Goal: Information Seeking & Learning: Learn about a topic

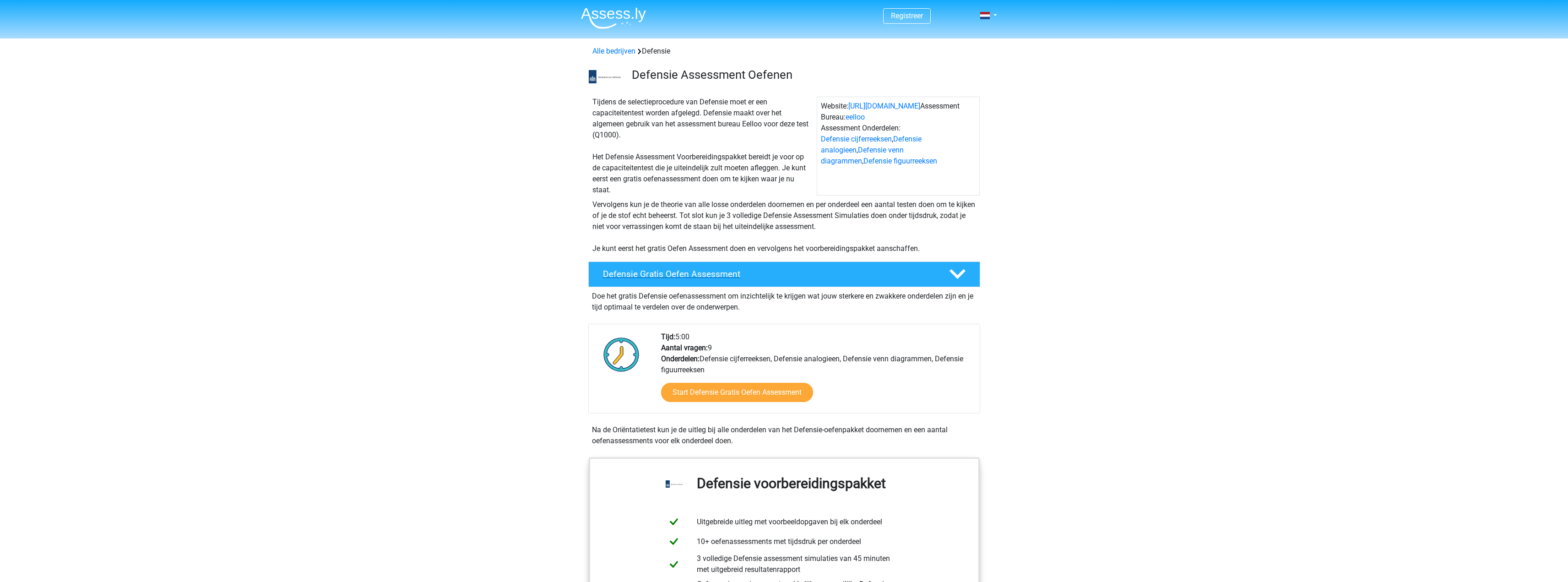
click at [706, 274] on h4 "Defensie Gratis Oefen Assessment" at bounding box center [769, 274] width 331 height 10
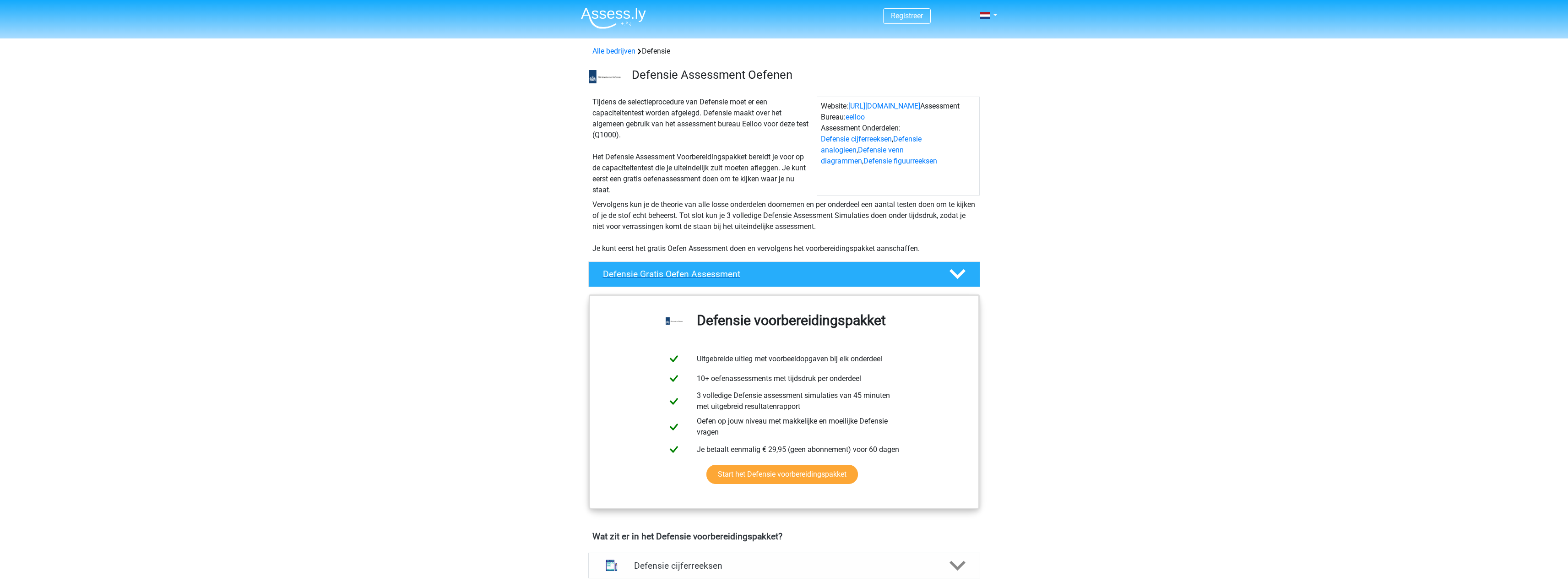
click at [713, 276] on h4 "Defensie Gratis Oefen Assessment" at bounding box center [769, 274] width 331 height 10
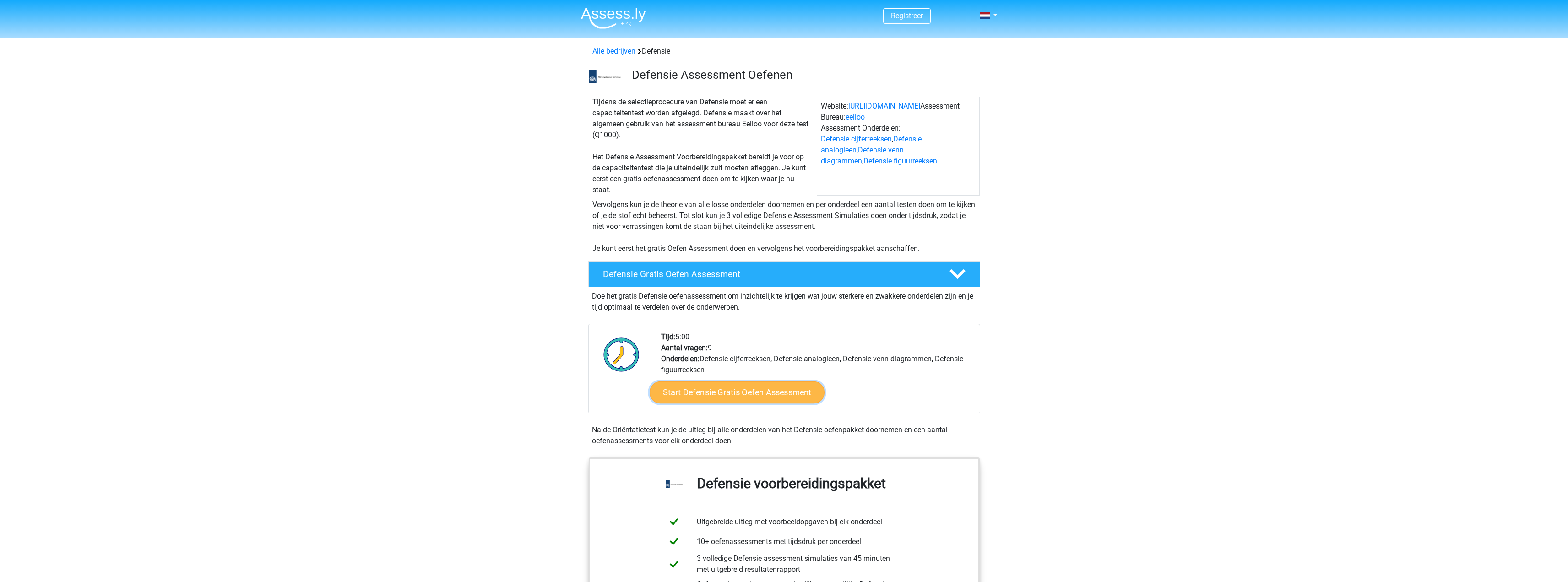
click at [766, 396] on link "Start Defensie Gratis Oefen Assessment" at bounding box center [737, 393] width 175 height 22
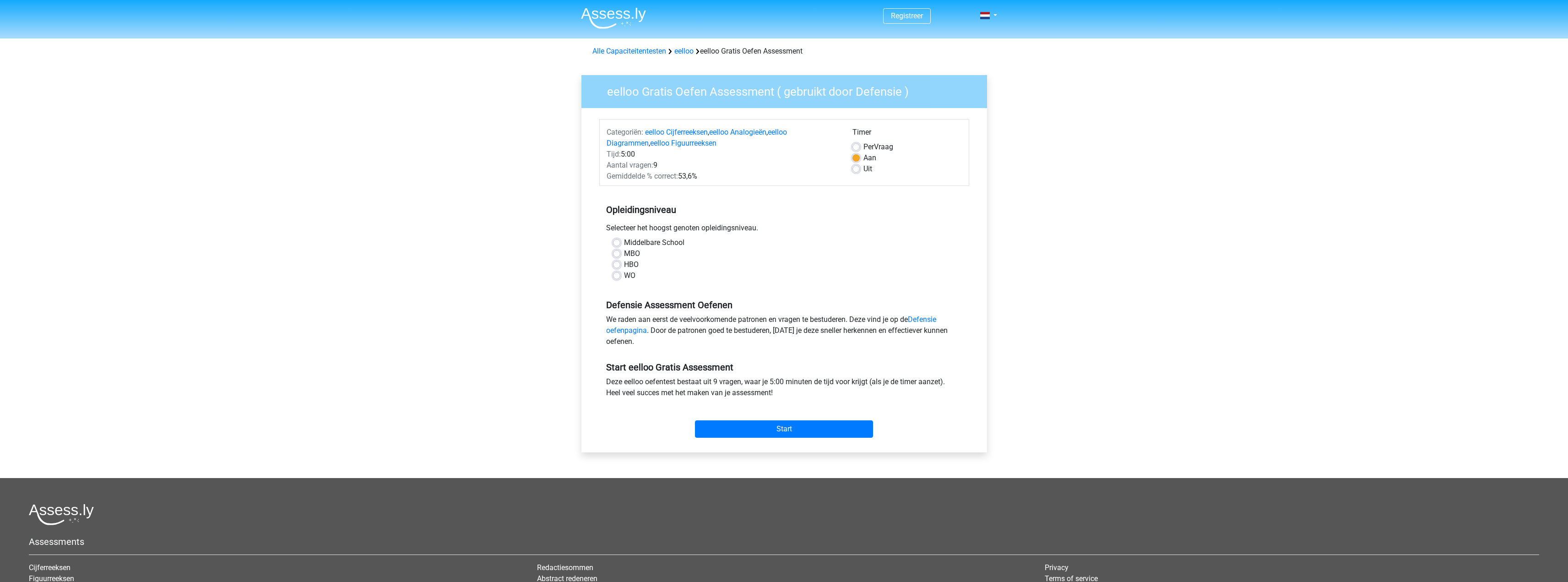
click at [624, 256] on label "MBO" at bounding box center [632, 253] width 16 height 11
click at [619, 256] on input "MBO" at bounding box center [616, 252] width 8 height 9
radio input "true"
click at [797, 426] on input "Start" at bounding box center [784, 429] width 178 height 17
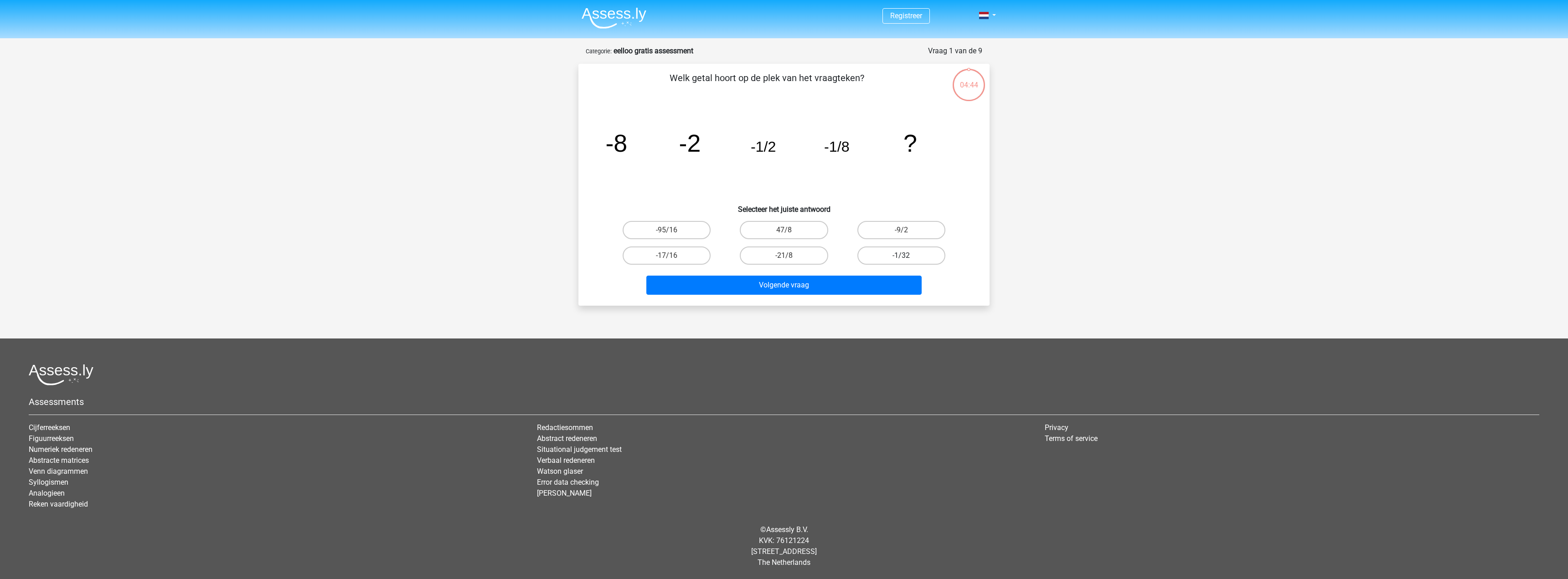
click at [917, 258] on label "-1/32" at bounding box center [901, 255] width 88 height 18
click at [907, 258] on input "-1/32" at bounding box center [904, 258] width 6 height 6
radio input "true"
click at [810, 290] on button "Volgende vraag" at bounding box center [784, 285] width 276 height 19
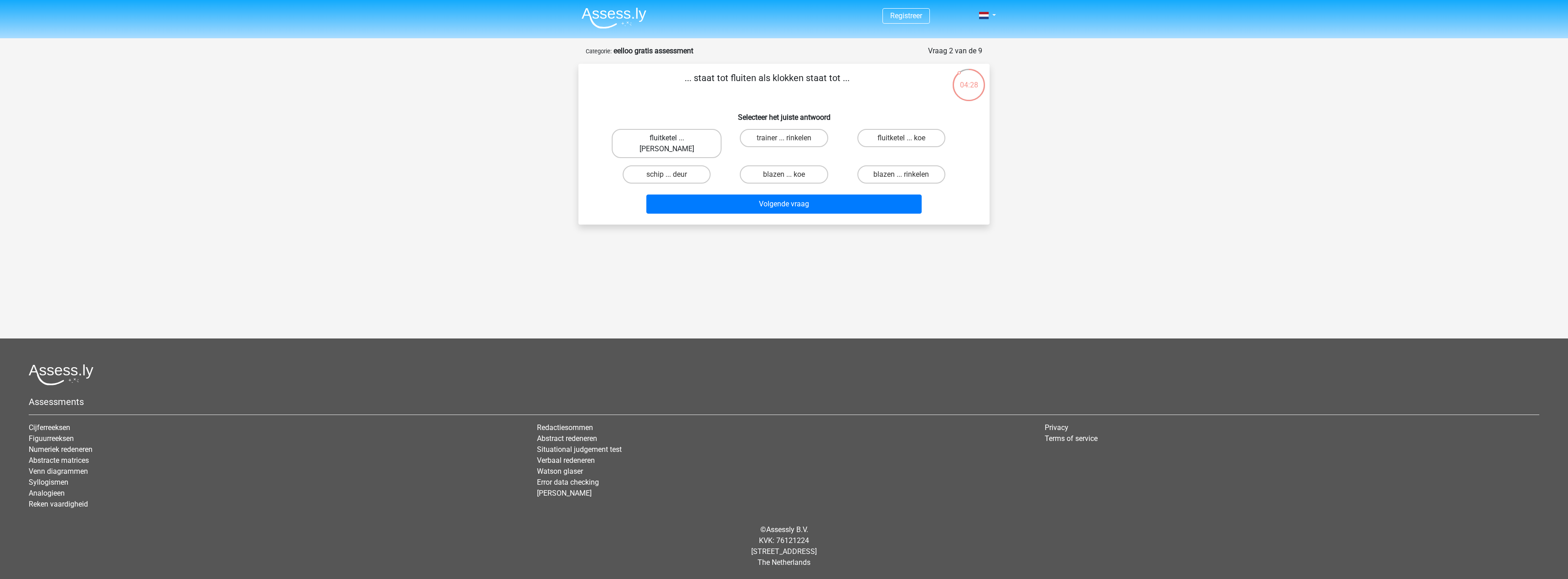
click at [684, 140] on label "fluitketel ... [PERSON_NAME]" at bounding box center [667, 144] width 110 height 29
click at [673, 140] on input "fluitketel ... luiden" at bounding box center [669, 140] width 6 height 6
radio input "true"
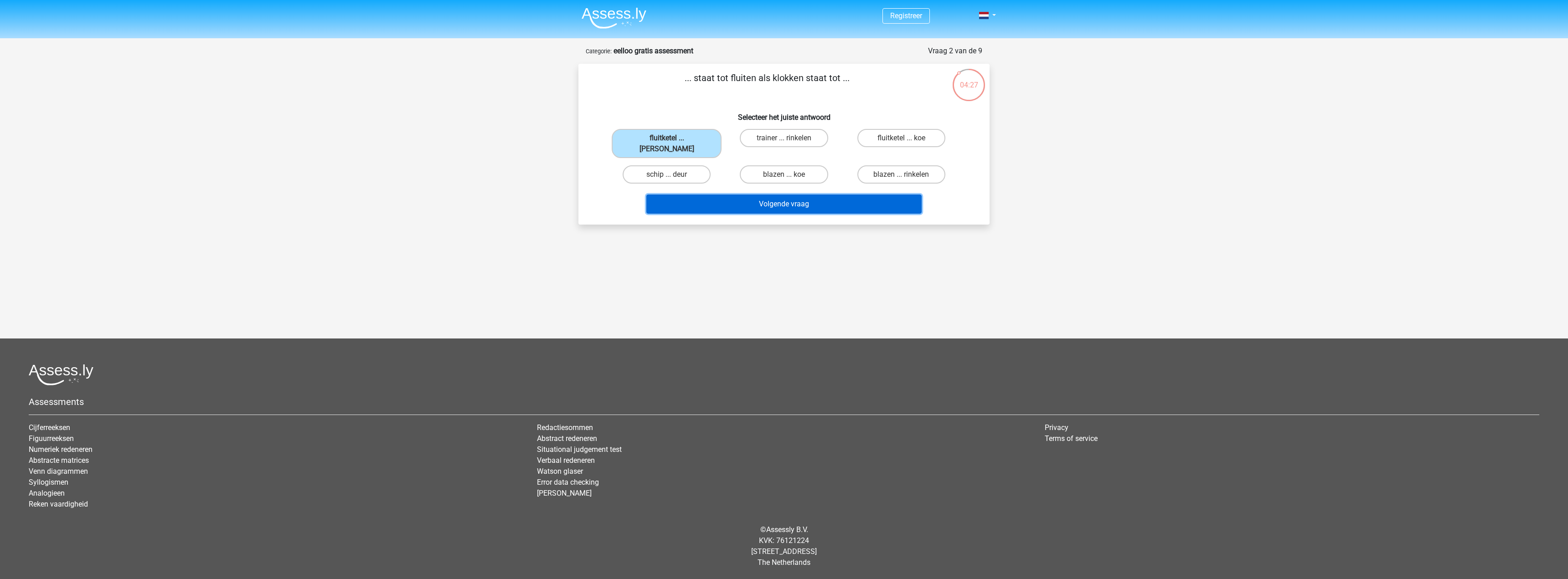
click at [813, 198] on button "Volgende vraag" at bounding box center [784, 204] width 276 height 19
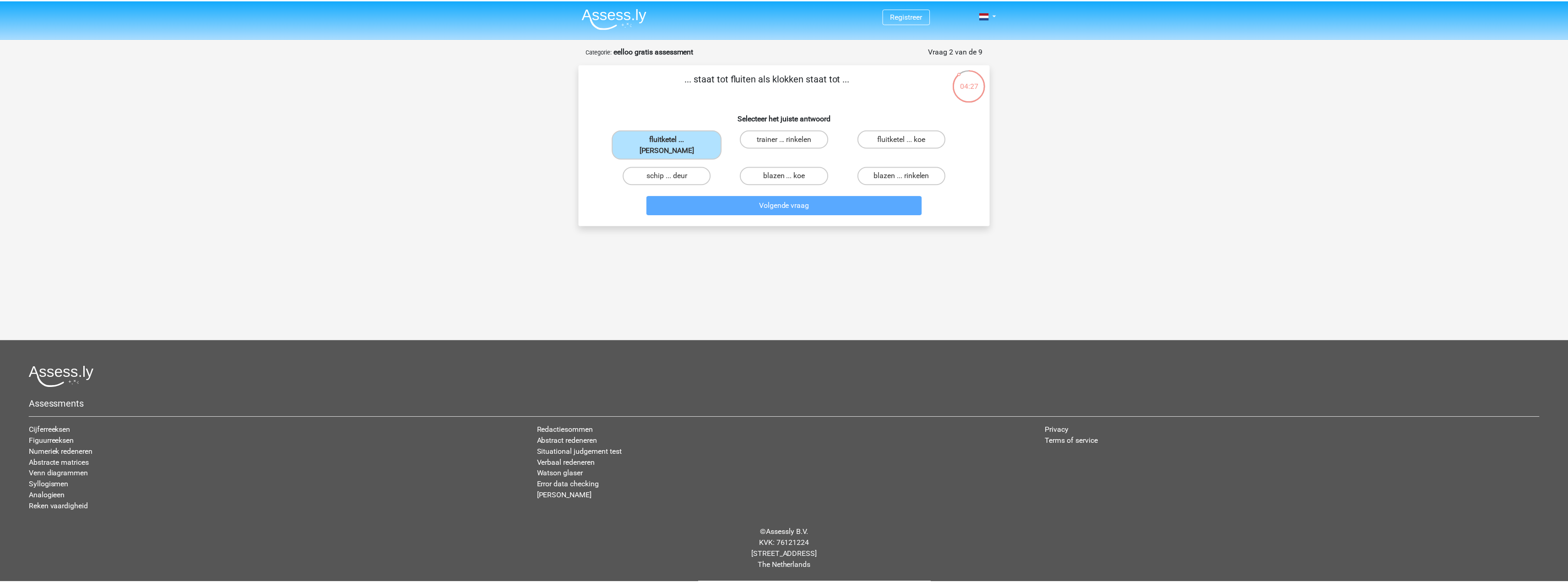
scroll to position [26, 0]
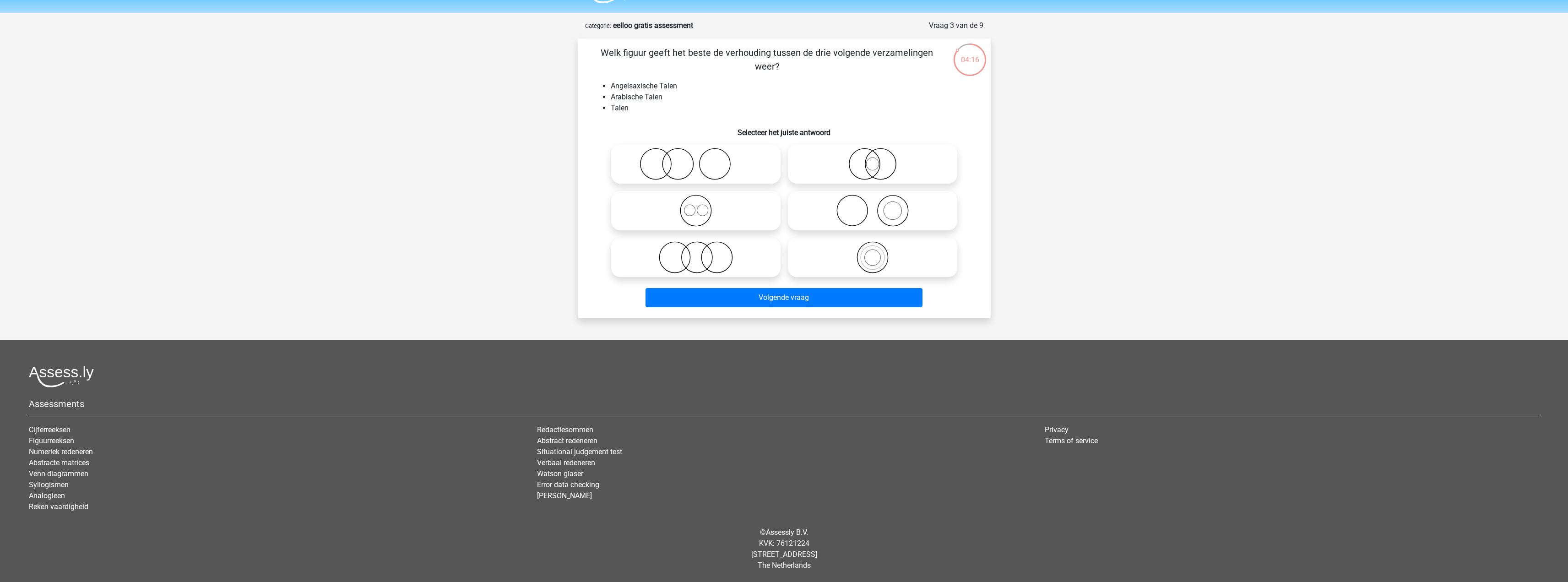
click at [738, 210] on icon at bounding box center [696, 210] width 162 height 32
click at [702, 206] on input "radio" at bounding box center [699, 203] width 6 height 6
radio input "true"
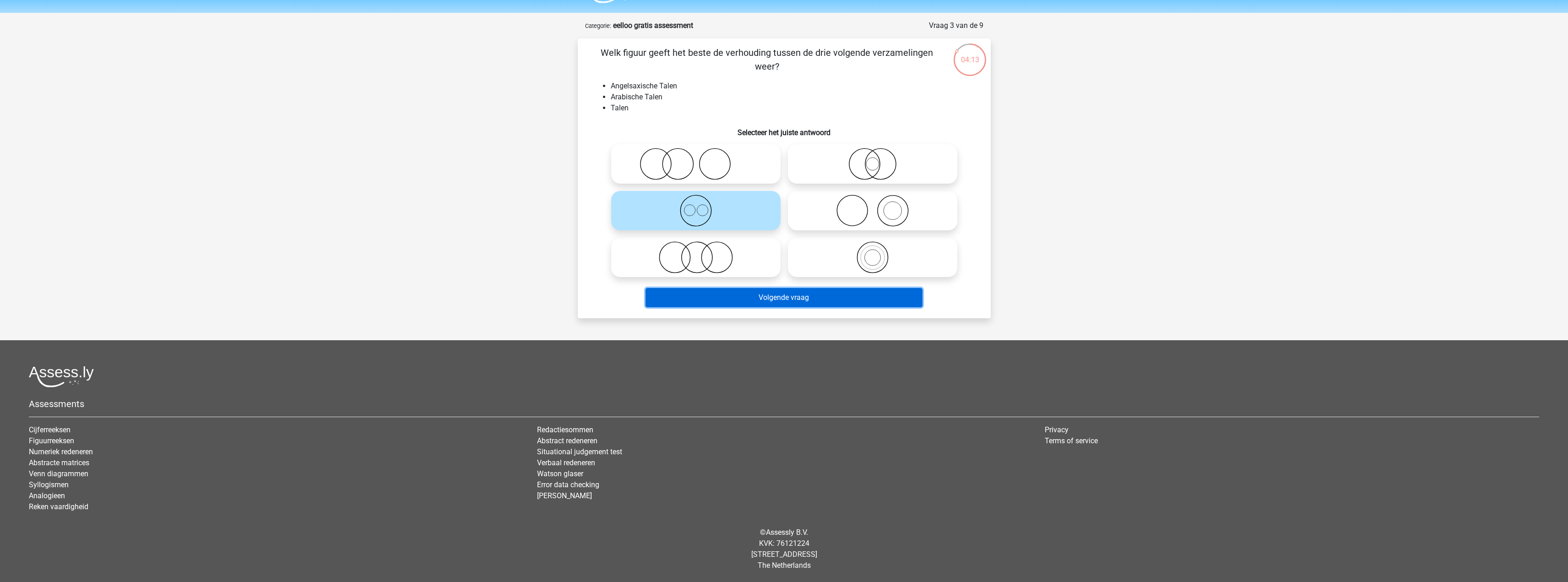
click at [795, 301] on button "Volgende vraag" at bounding box center [784, 298] width 277 height 19
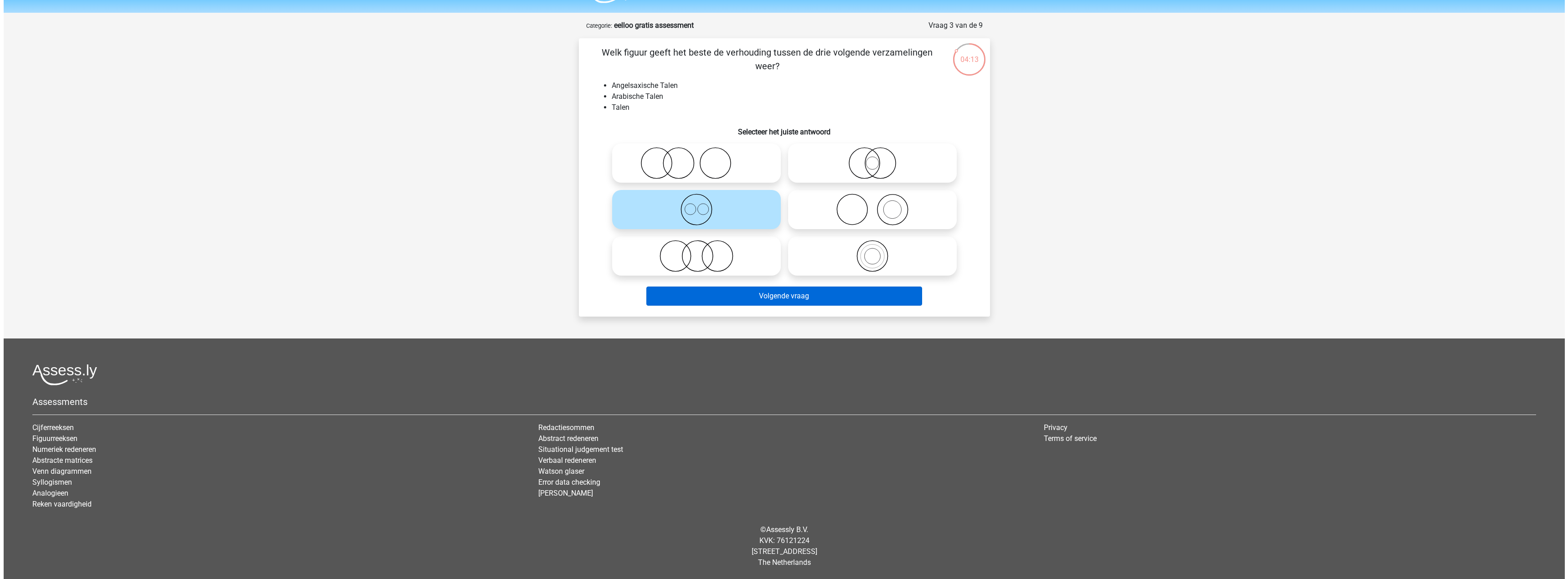
scroll to position [0, 0]
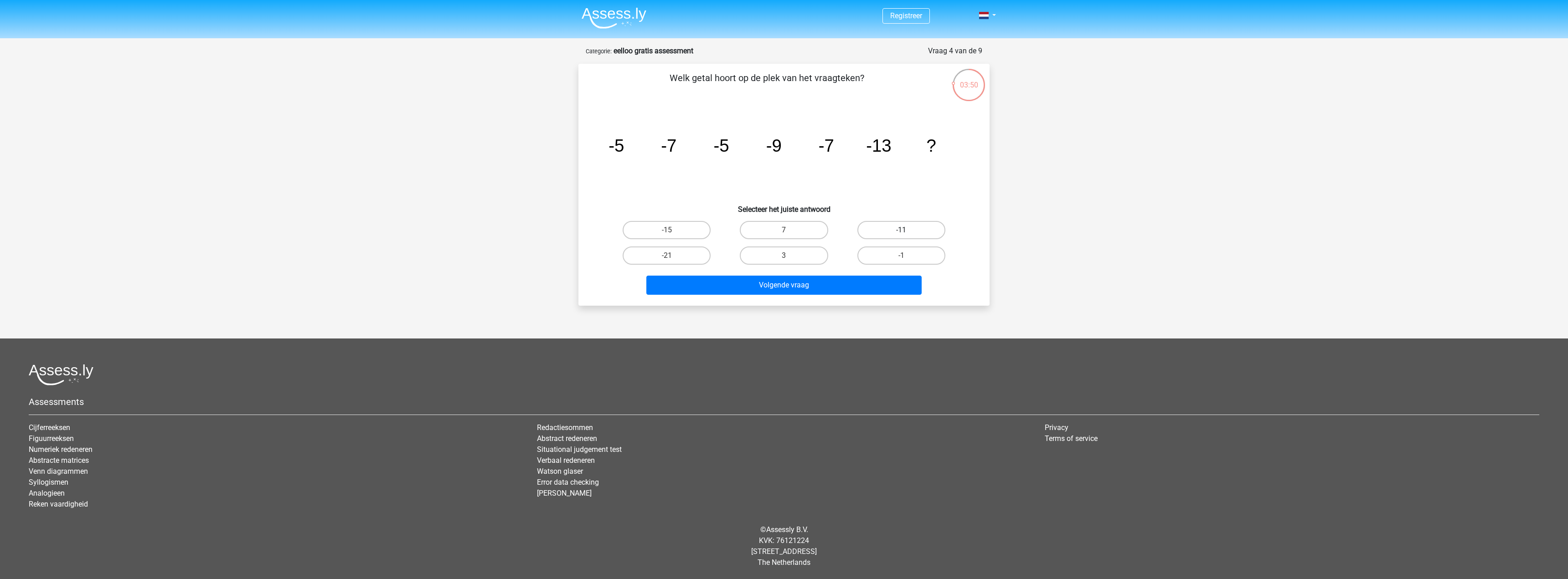
click at [875, 231] on label "-11" at bounding box center [901, 230] width 88 height 18
click at [901, 231] on input "-11" at bounding box center [904, 233] width 6 height 6
radio input "true"
click at [822, 285] on button "Volgende vraag" at bounding box center [784, 285] width 276 height 19
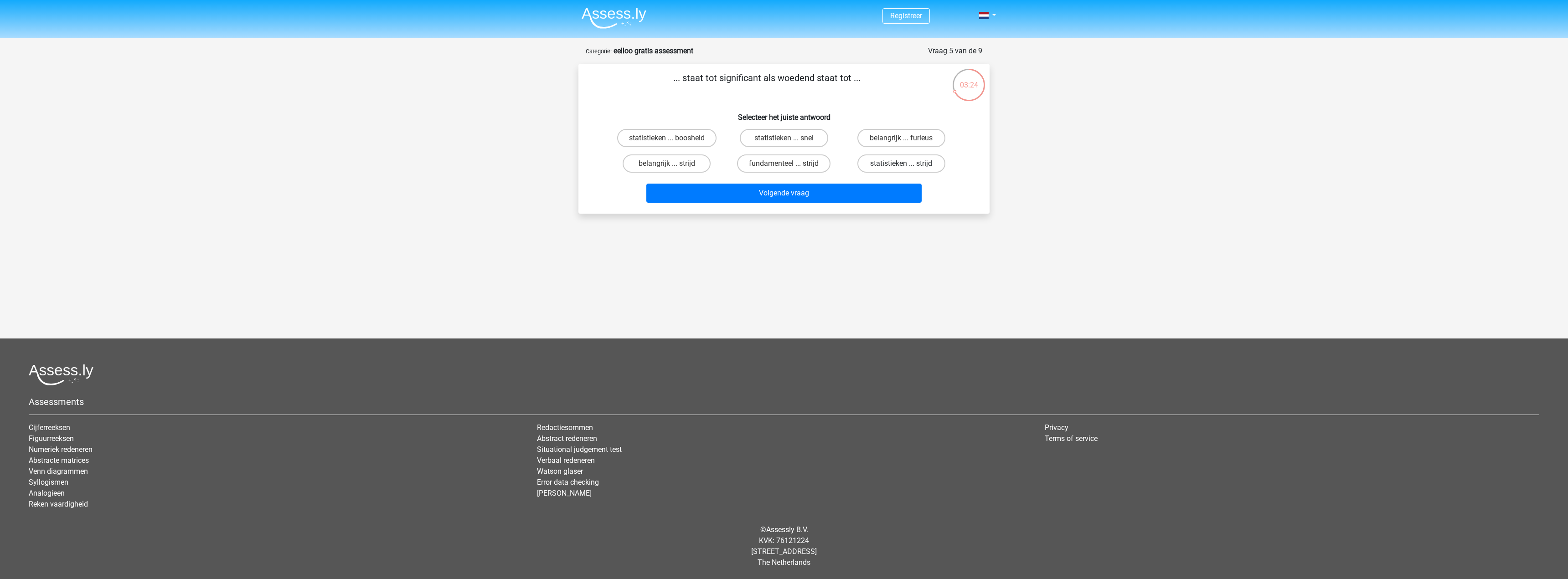
click at [876, 162] on label "statistieken ... strijd" at bounding box center [901, 163] width 88 height 18
click at [901, 164] on input "statistieken ... strijd" at bounding box center [904, 166] width 6 height 6
radio input "true"
click at [853, 197] on button "Volgende vraag" at bounding box center [784, 193] width 276 height 19
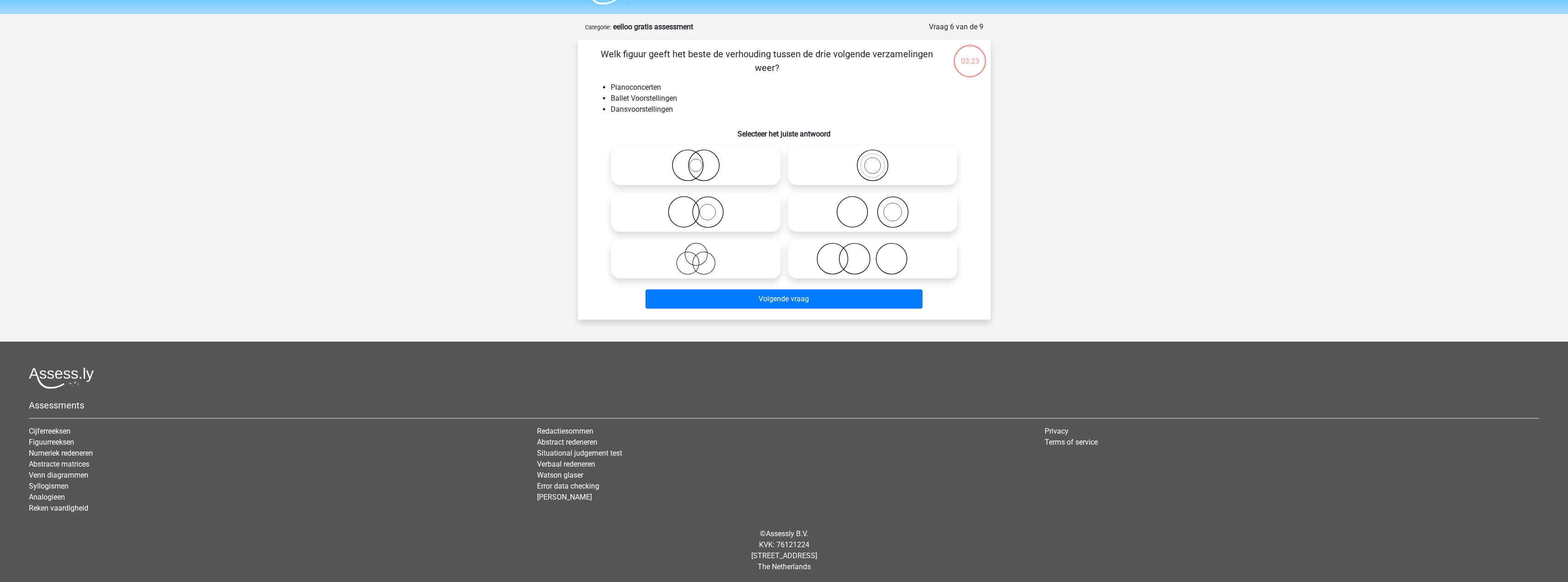
scroll to position [26, 0]
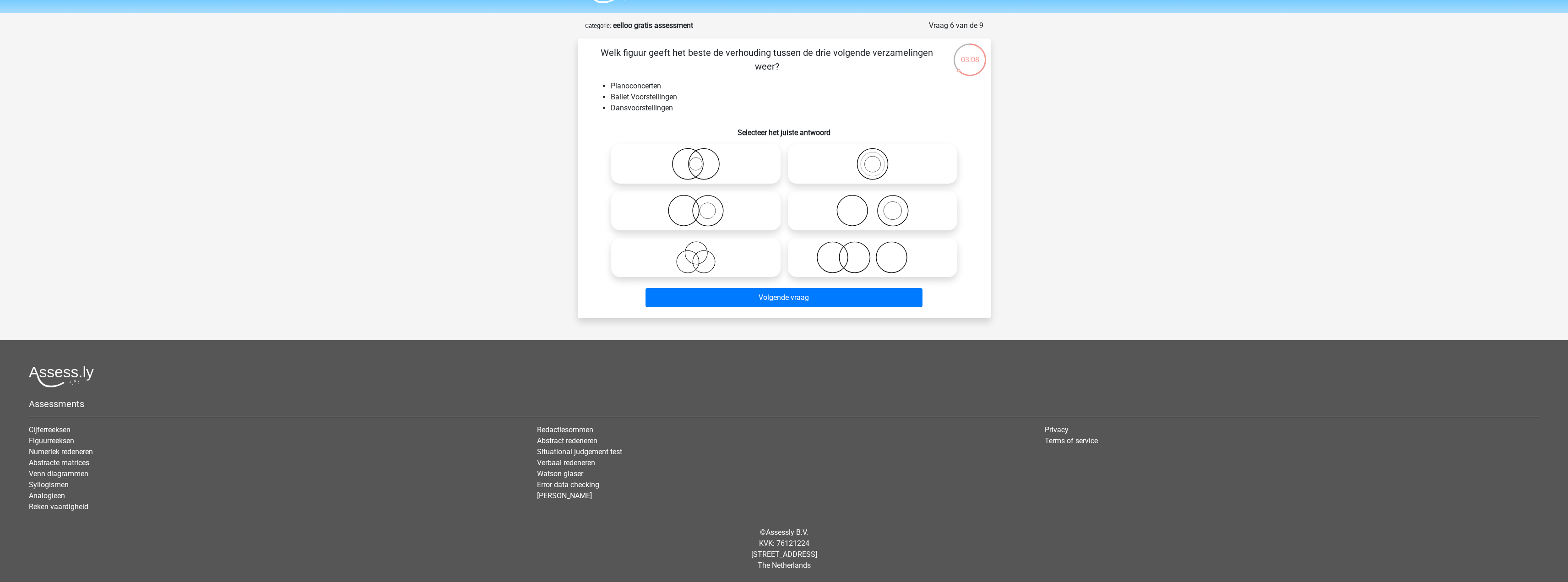
click at [880, 249] on icon at bounding box center [873, 257] width 162 height 32
click at [879, 249] on input "radio" at bounding box center [875, 250] width 6 height 6
radio input "true"
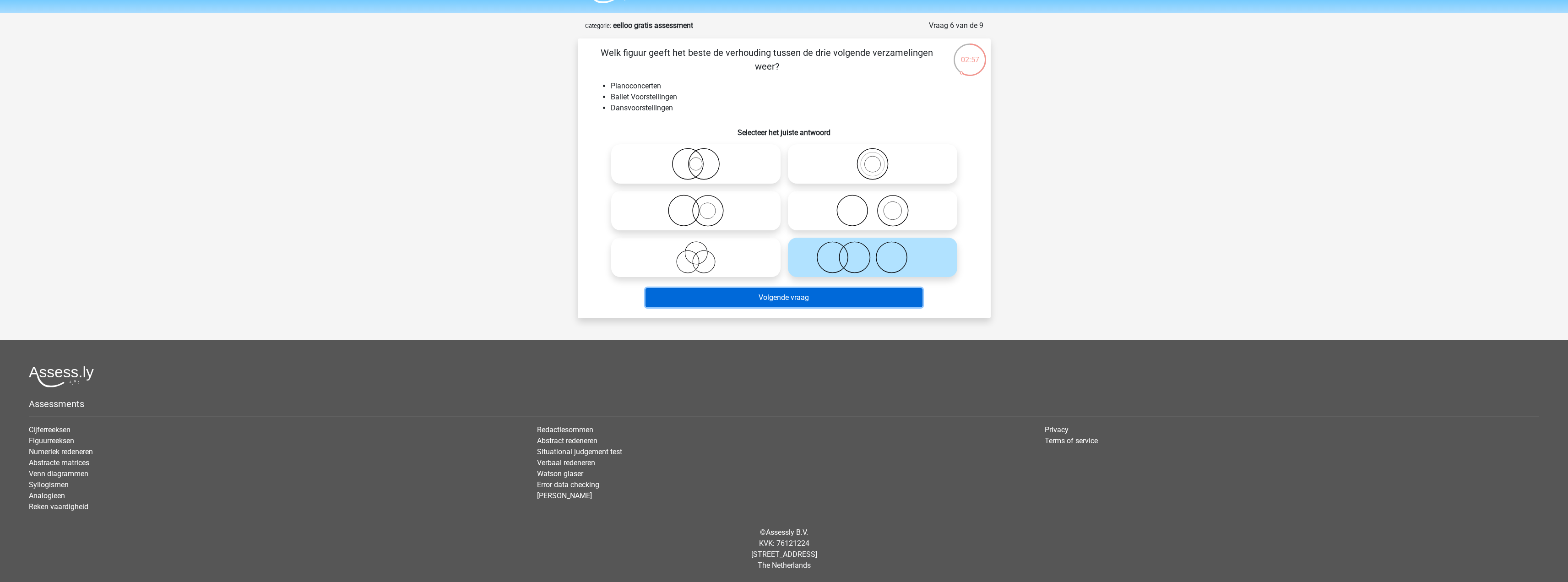
click at [824, 297] on button "Volgende vraag" at bounding box center [784, 298] width 277 height 19
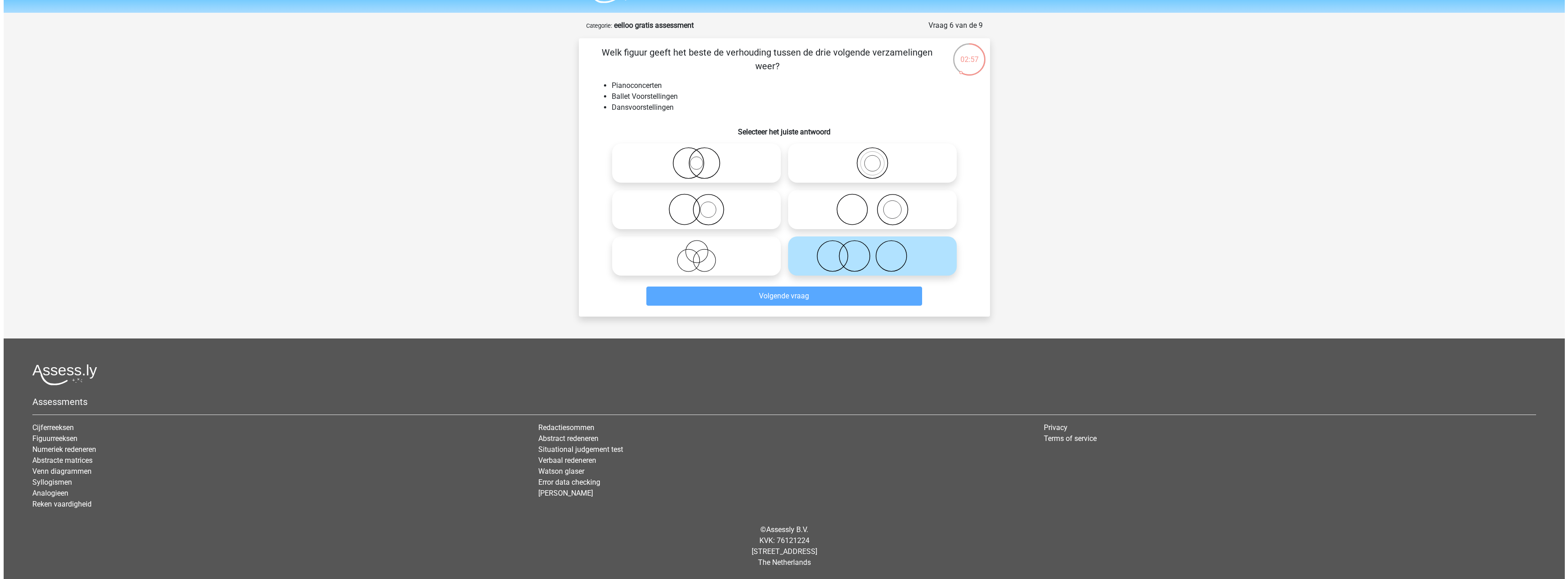
scroll to position [0, 0]
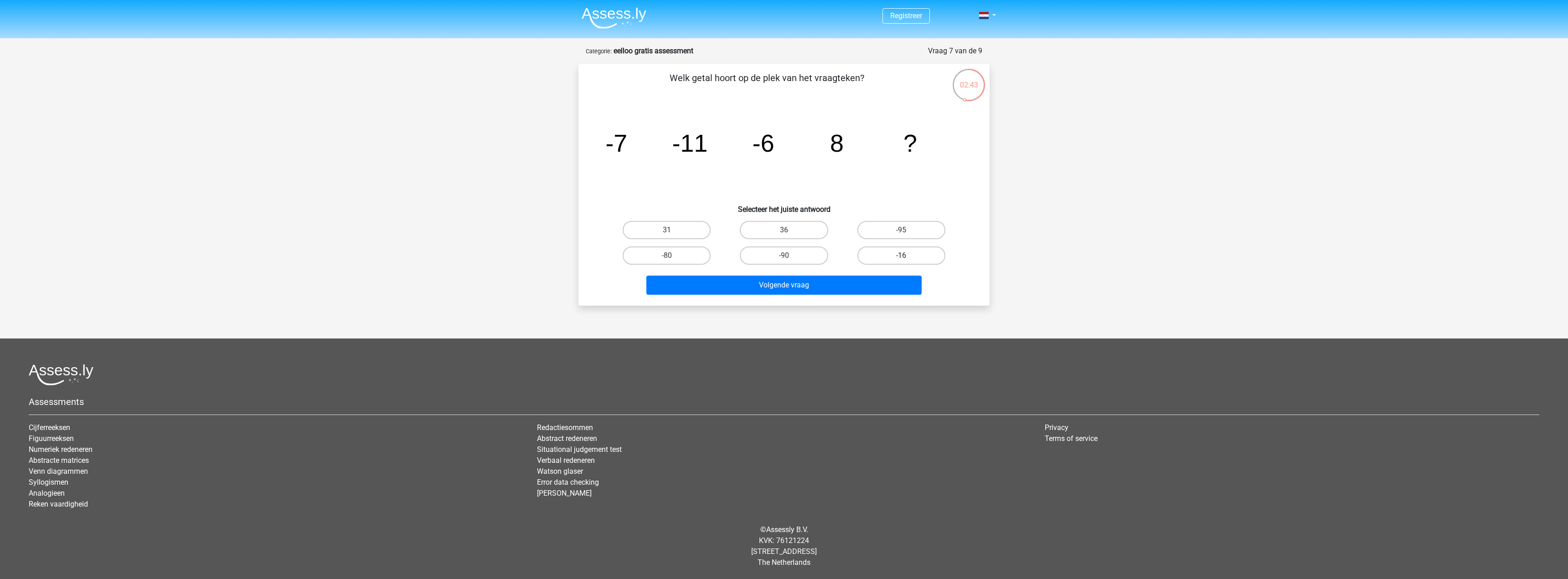
drag, startPoint x: 891, startPoint y: 259, endPoint x: 895, endPoint y: 264, distance: 6.4
click at [892, 259] on label "-16" at bounding box center [901, 255] width 88 height 18
click at [901, 259] on input "-16" at bounding box center [904, 258] width 6 height 6
radio input "true"
click at [865, 288] on button "Volgende vraag" at bounding box center [784, 285] width 276 height 19
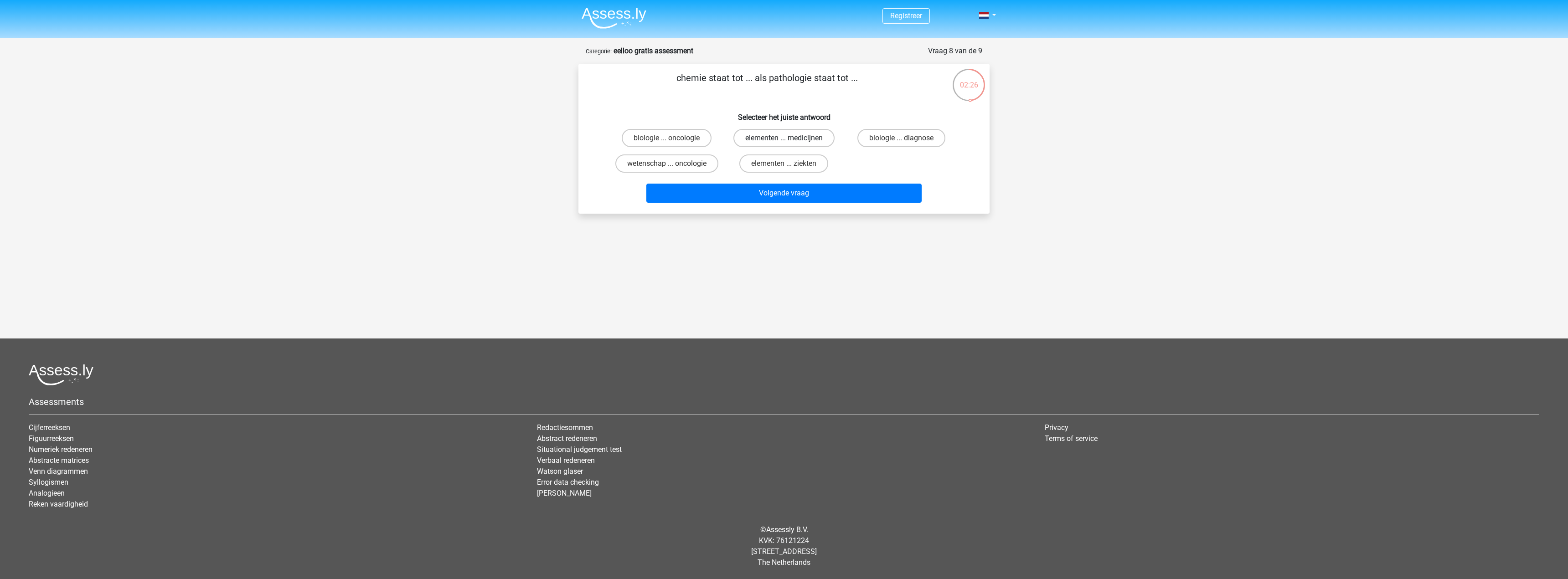
click at [799, 134] on label "elementen ... medicijnen" at bounding box center [784, 138] width 101 height 18
click at [790, 138] on input "elementen ... medicijnen" at bounding box center [787, 140] width 6 height 6
radio input "true"
click at [816, 194] on button "Volgende vraag" at bounding box center [784, 193] width 276 height 19
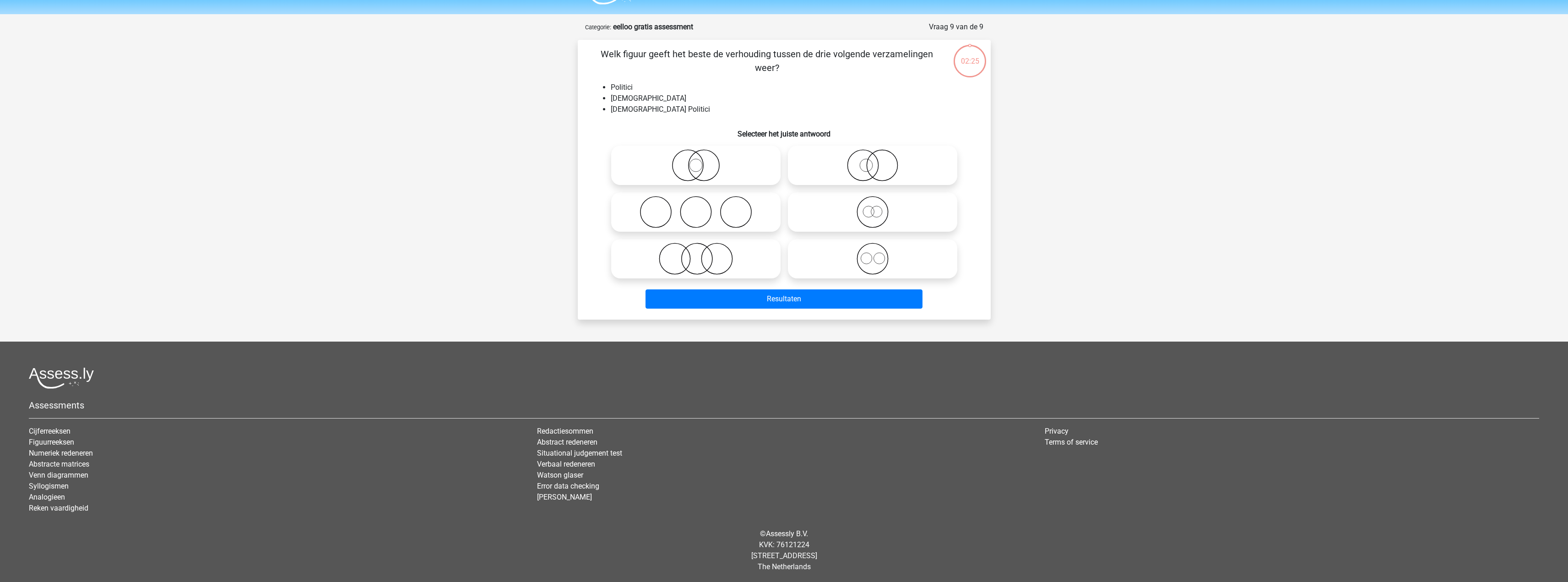
scroll to position [26, 0]
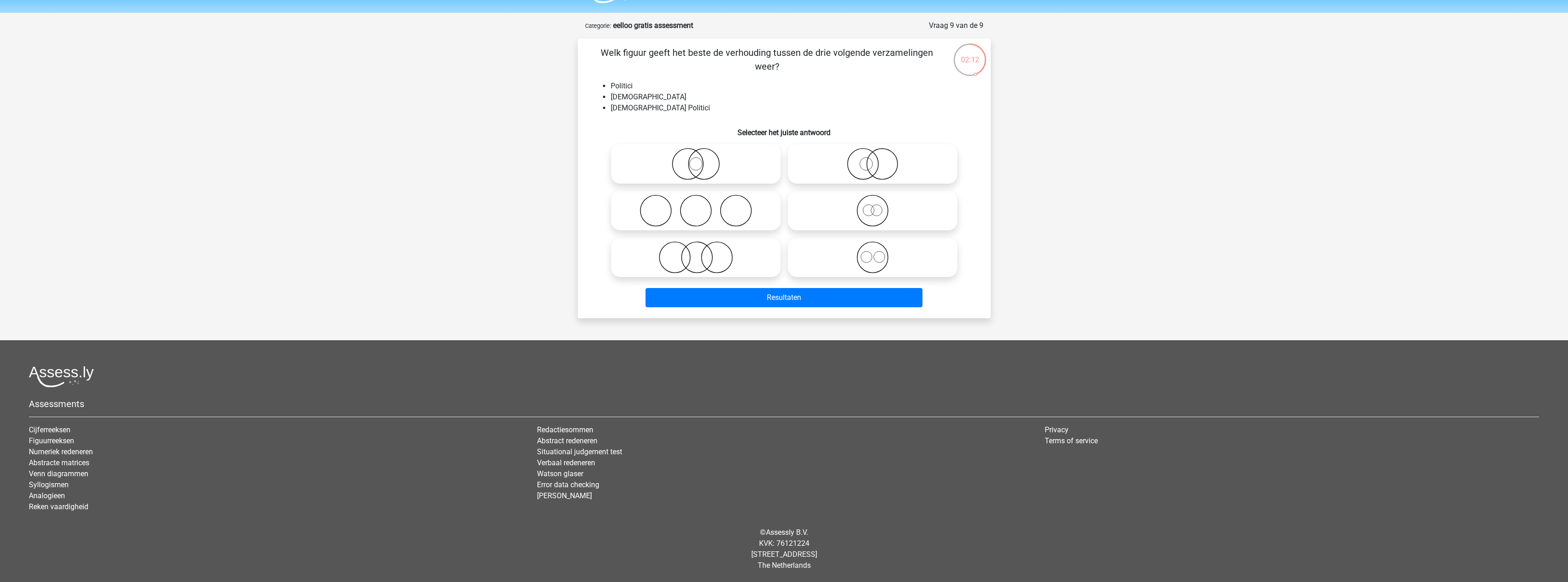
click at [846, 216] on icon at bounding box center [873, 210] width 162 height 32
click at [873, 206] on input "radio" at bounding box center [875, 203] width 6 height 6
radio input "true"
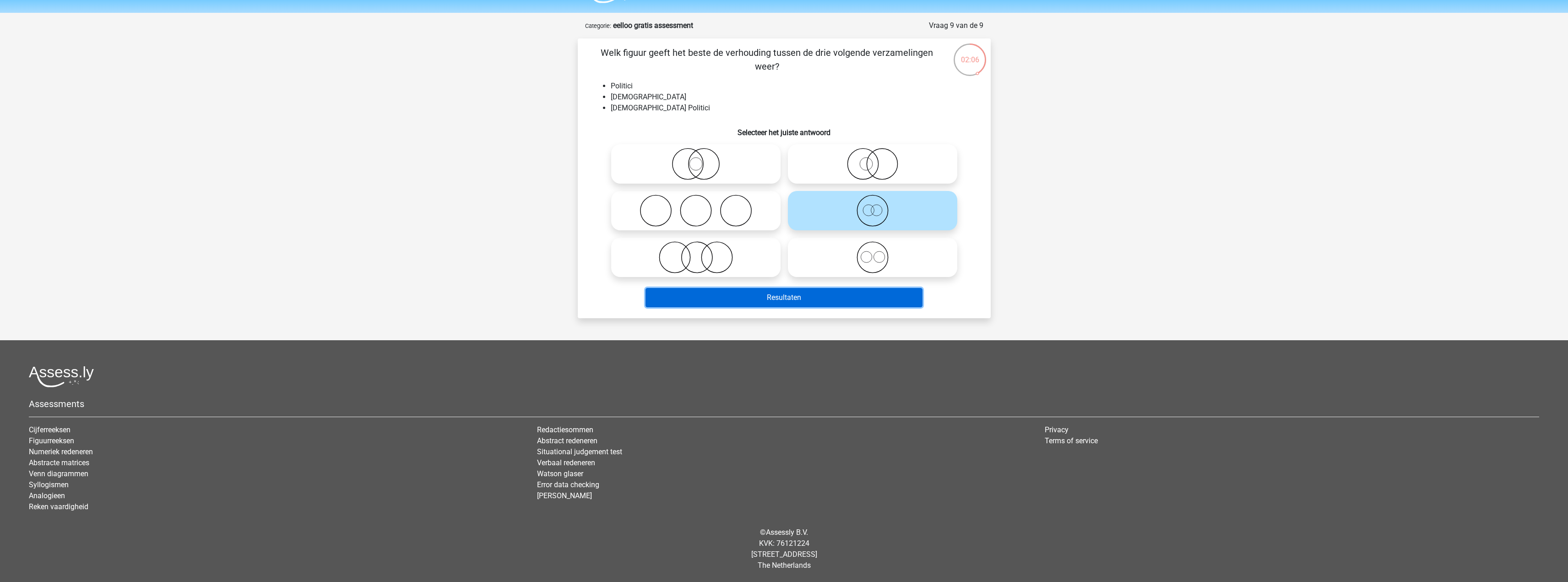
click at [811, 299] on button "Resultaten" at bounding box center [784, 298] width 277 height 19
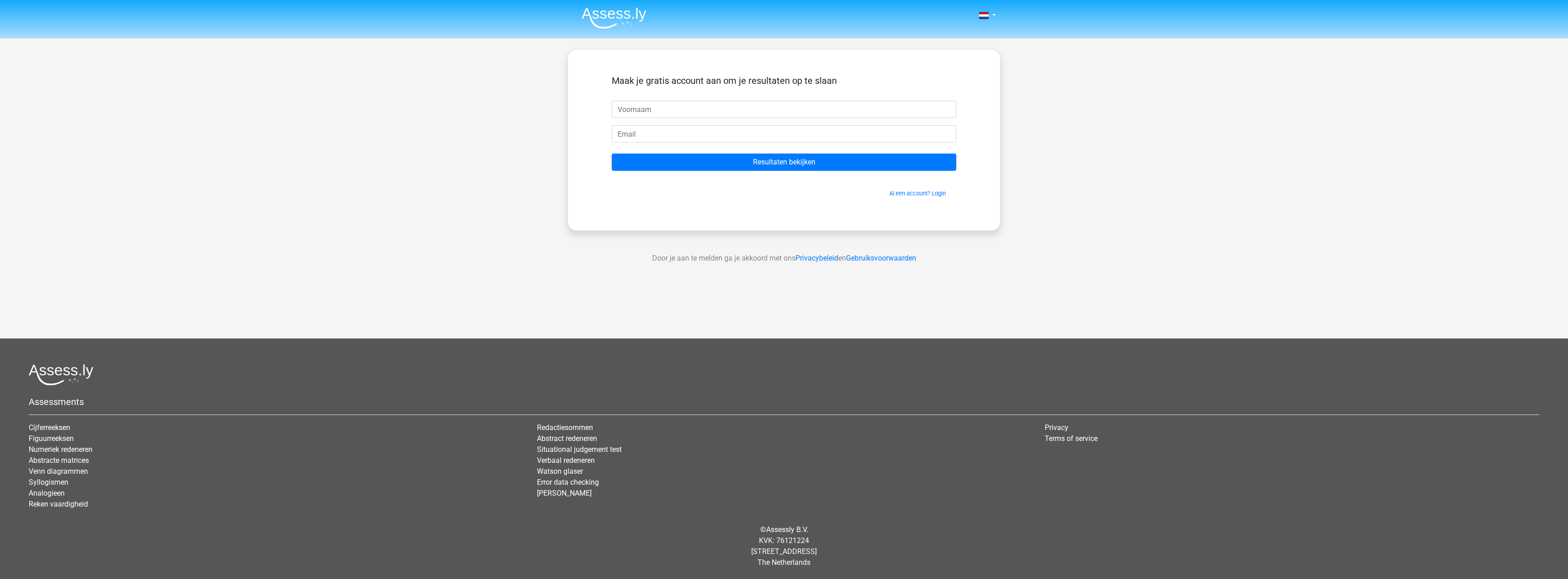
click at [701, 105] on input "text" at bounding box center [784, 110] width 344 height 17
type input "Justin"
click at [651, 136] on input "email" at bounding box center [784, 134] width 344 height 17
type input "justinjbronsb@gmail.com"
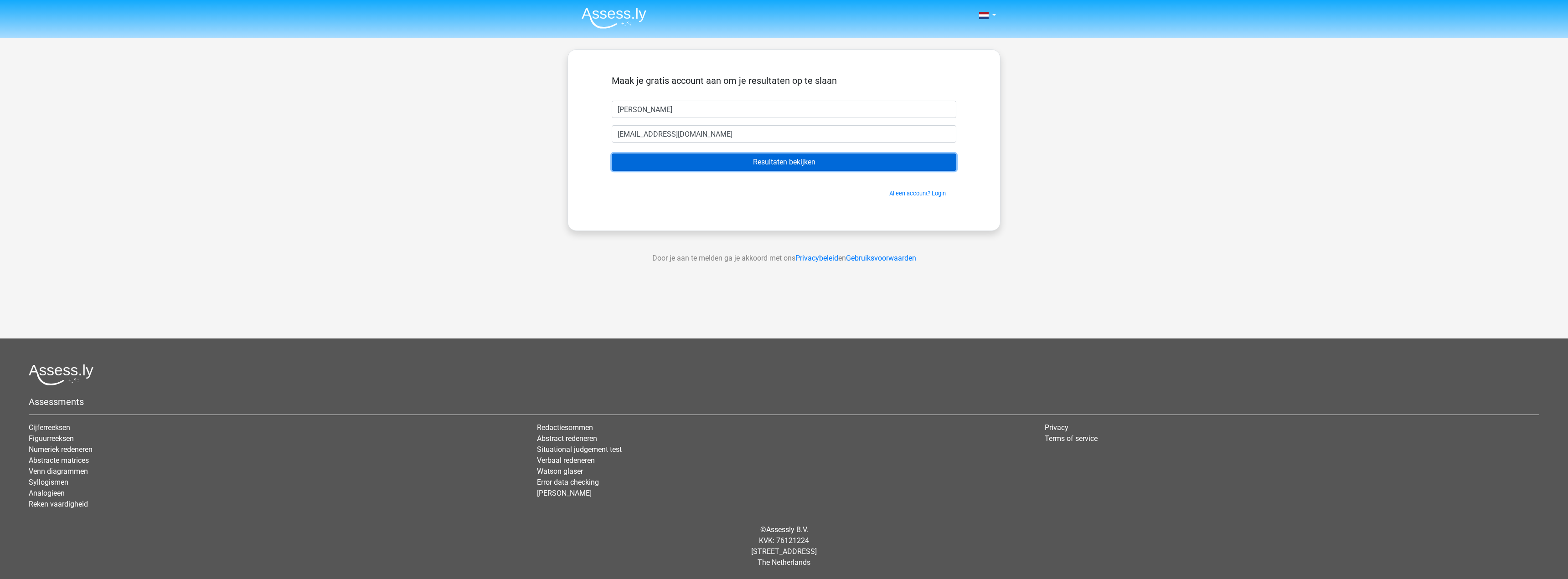
click at [733, 167] on input "Resultaten bekijken" at bounding box center [784, 162] width 344 height 17
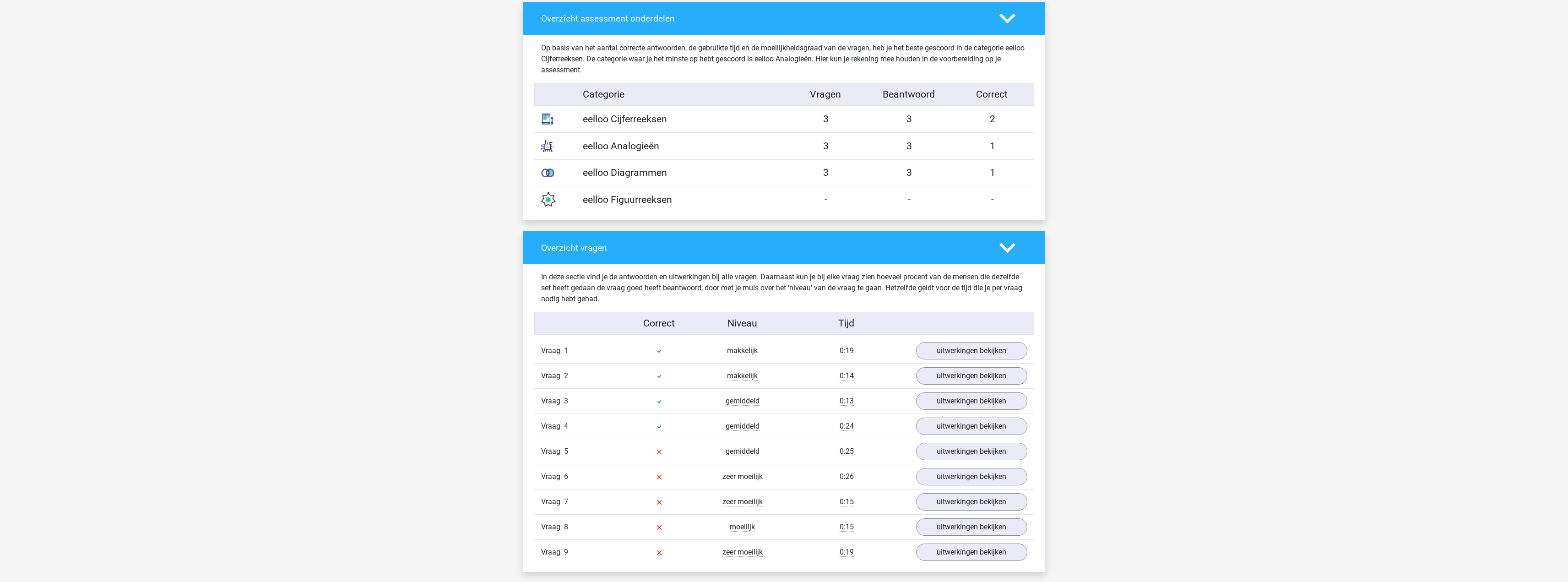
scroll to position [733, 0]
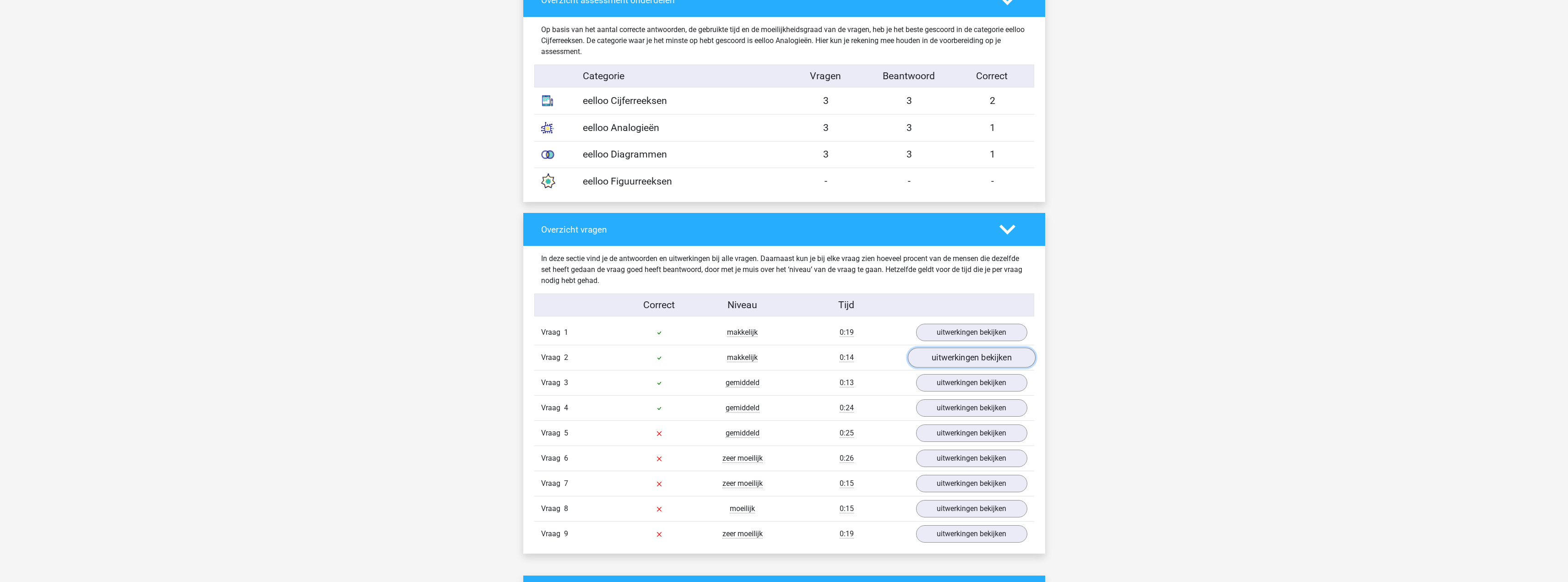
click at [949, 363] on link "uitwerkingen bekijken" at bounding box center [972, 357] width 127 height 20
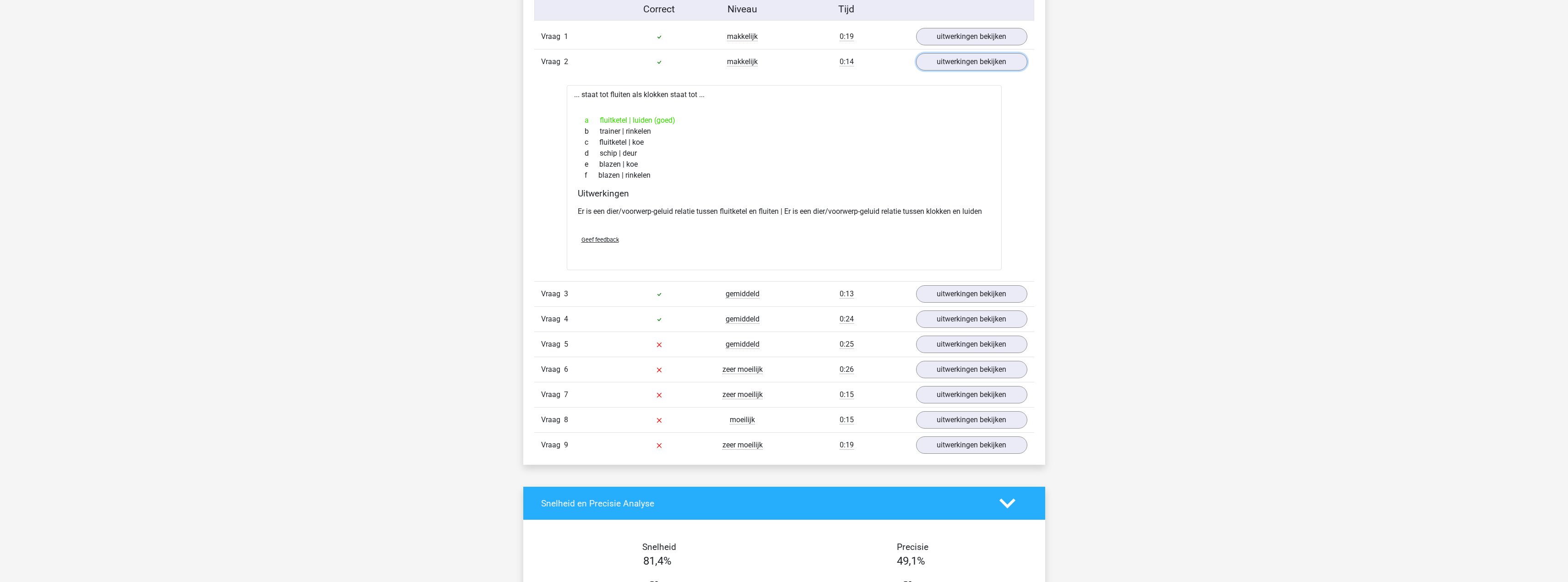
scroll to position [1054, 0]
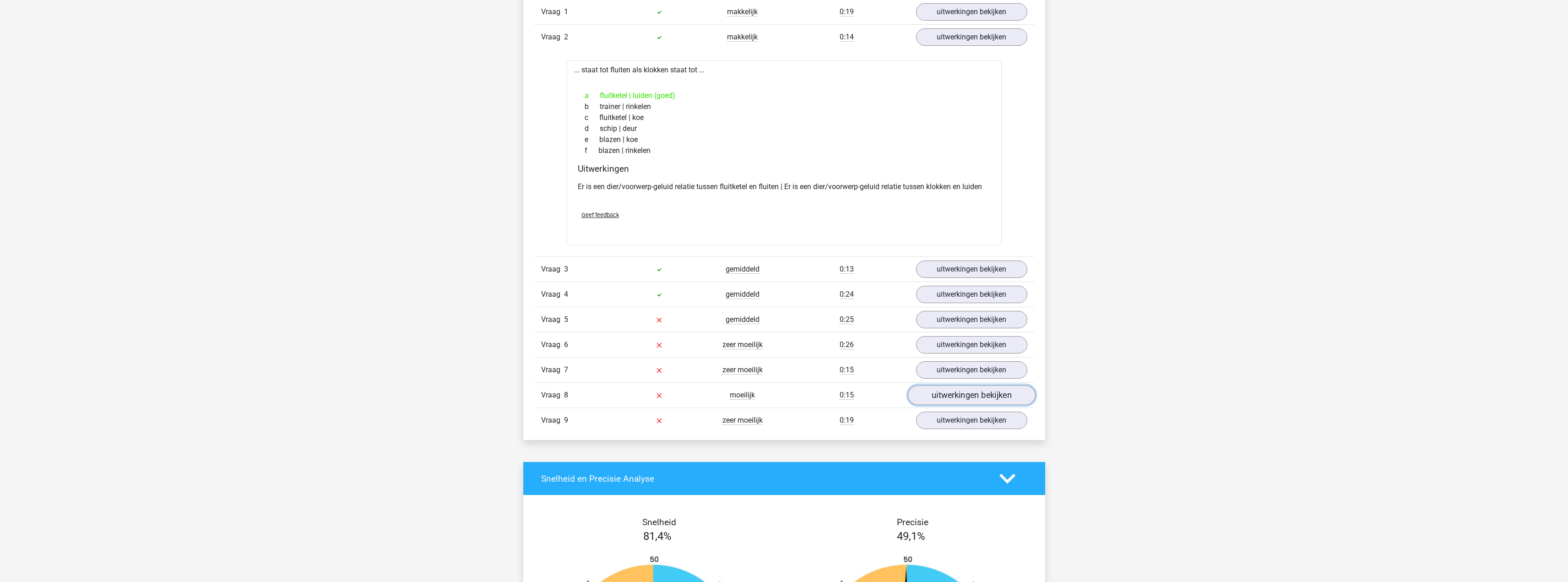
click at [954, 393] on link "uitwerkingen bekijken" at bounding box center [972, 395] width 127 height 20
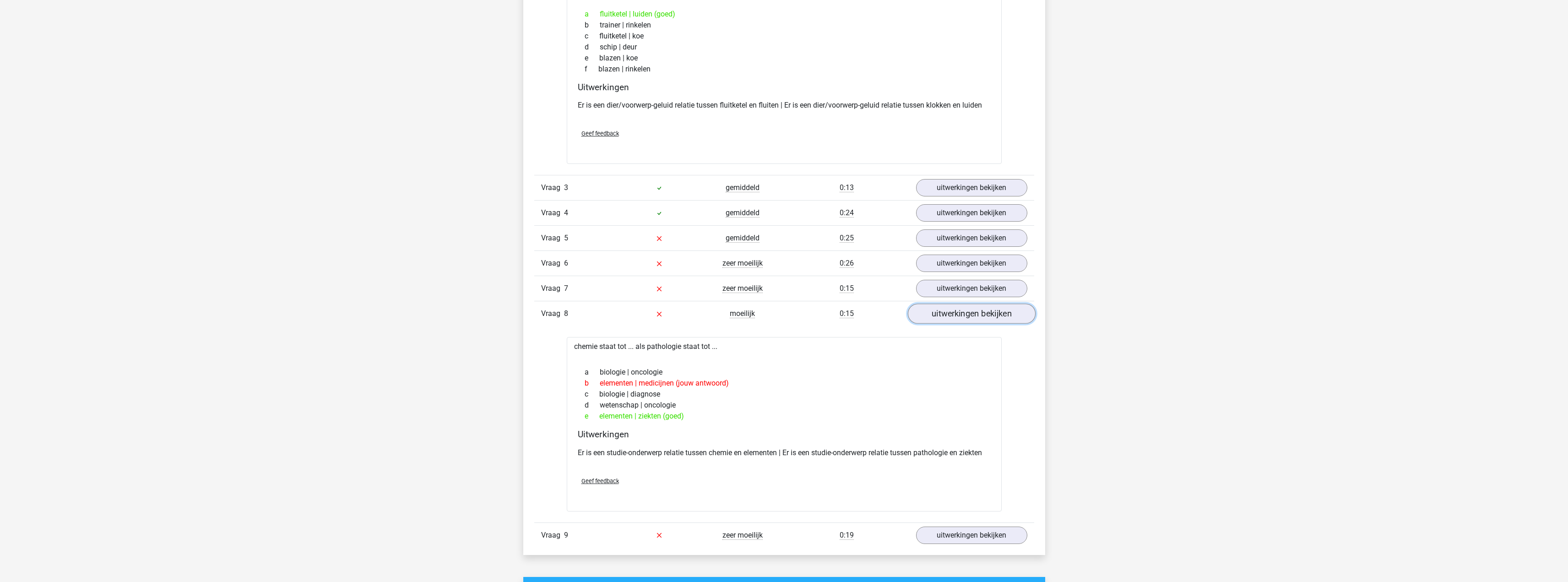
scroll to position [1145, 0]
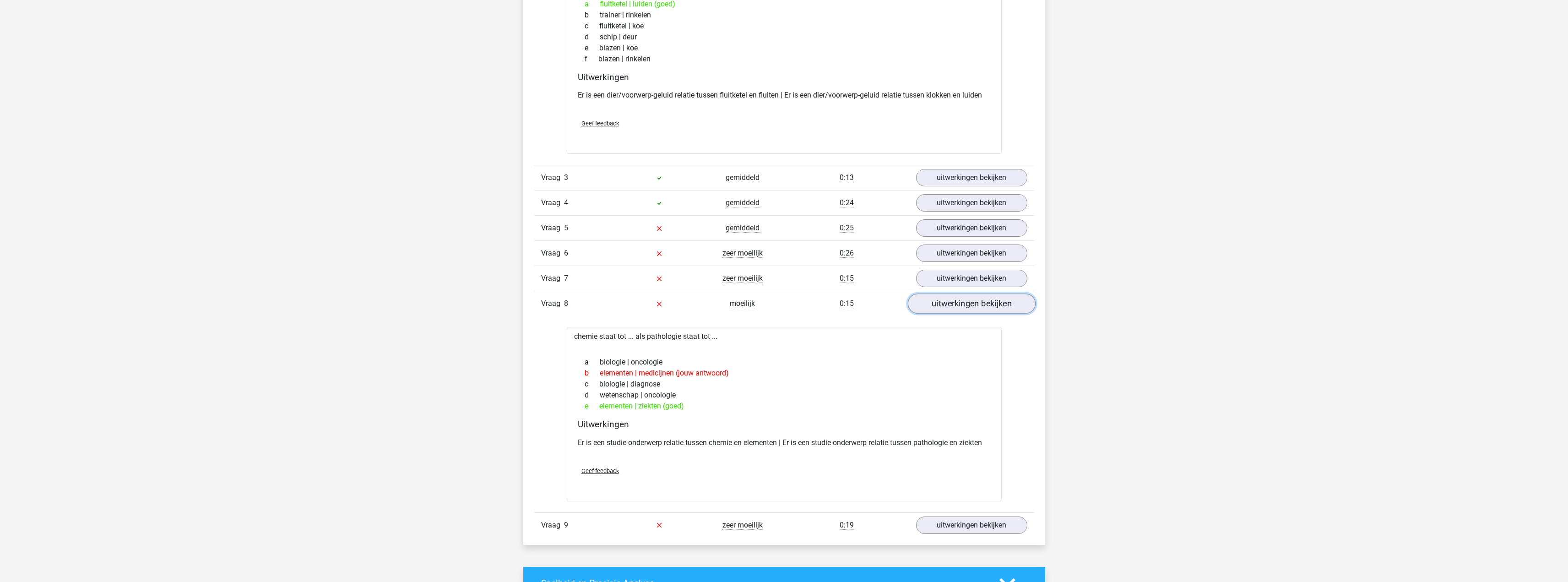
click at [960, 308] on link "uitwerkingen bekijken" at bounding box center [972, 304] width 127 height 20
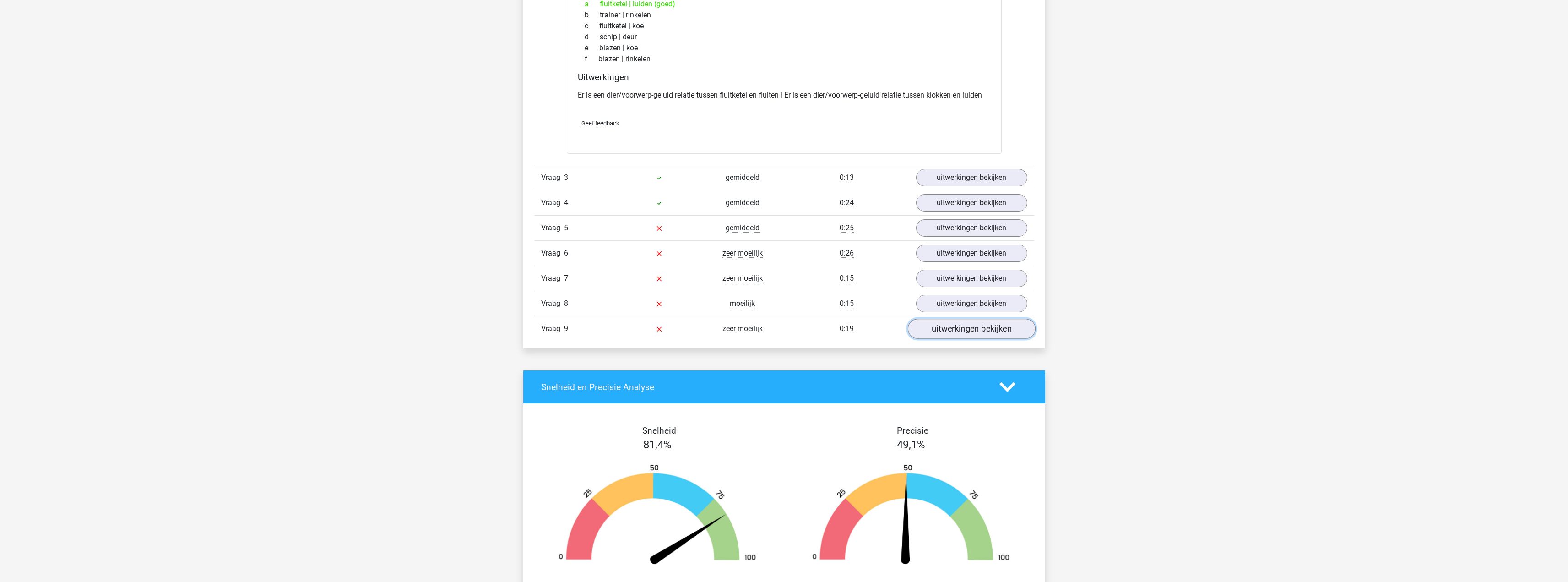
click at [966, 337] on link "uitwerkingen bekijken" at bounding box center [972, 329] width 127 height 20
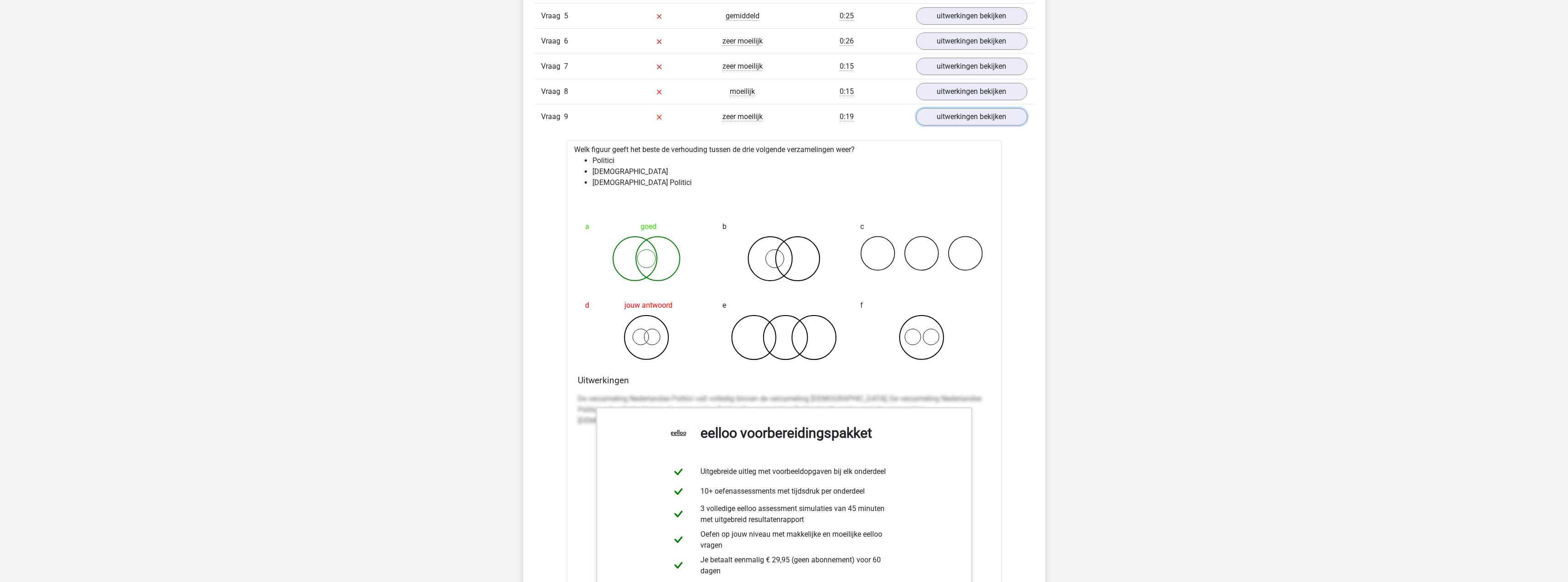
scroll to position [1191, 0]
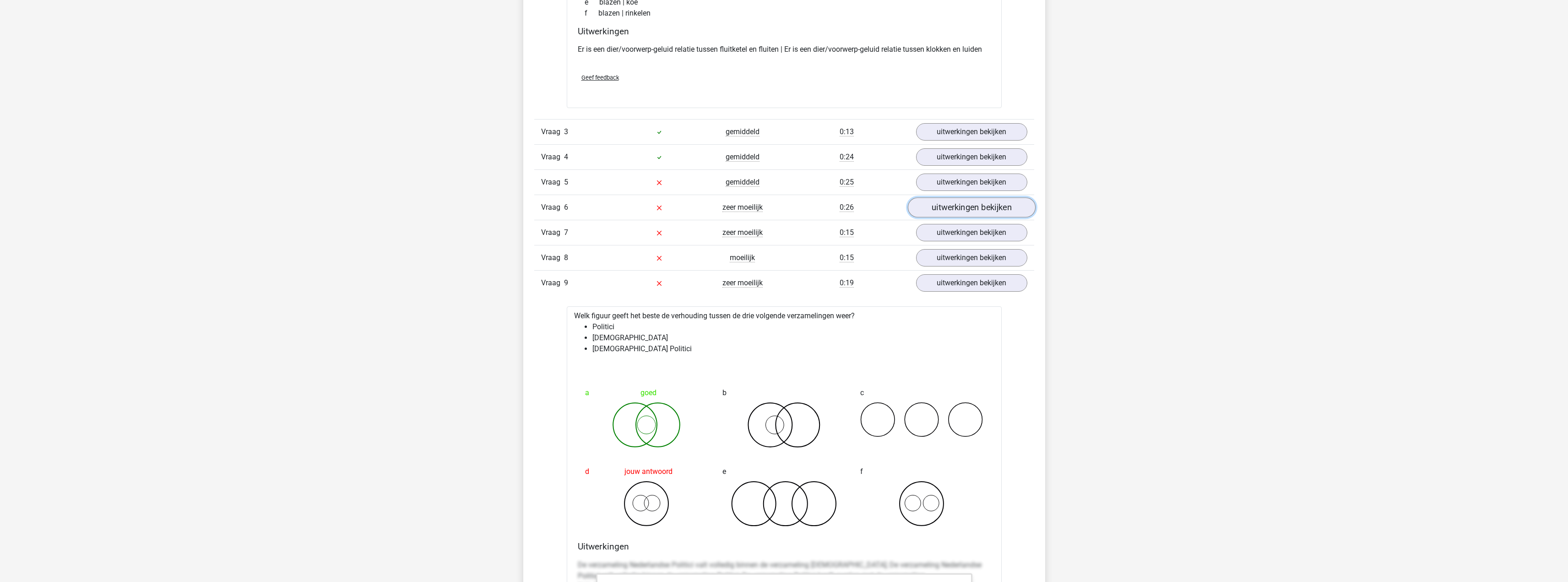
click at [965, 213] on link "uitwerkingen bekijken" at bounding box center [972, 207] width 127 height 20
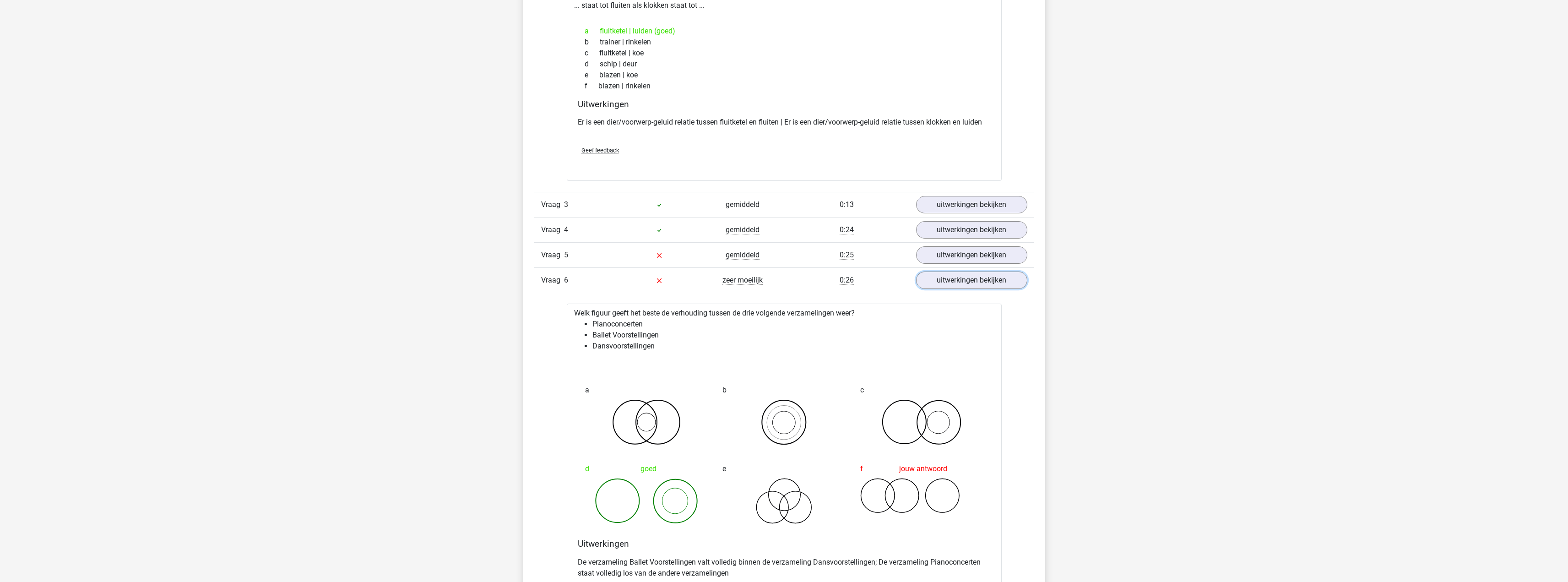
scroll to position [1008, 0]
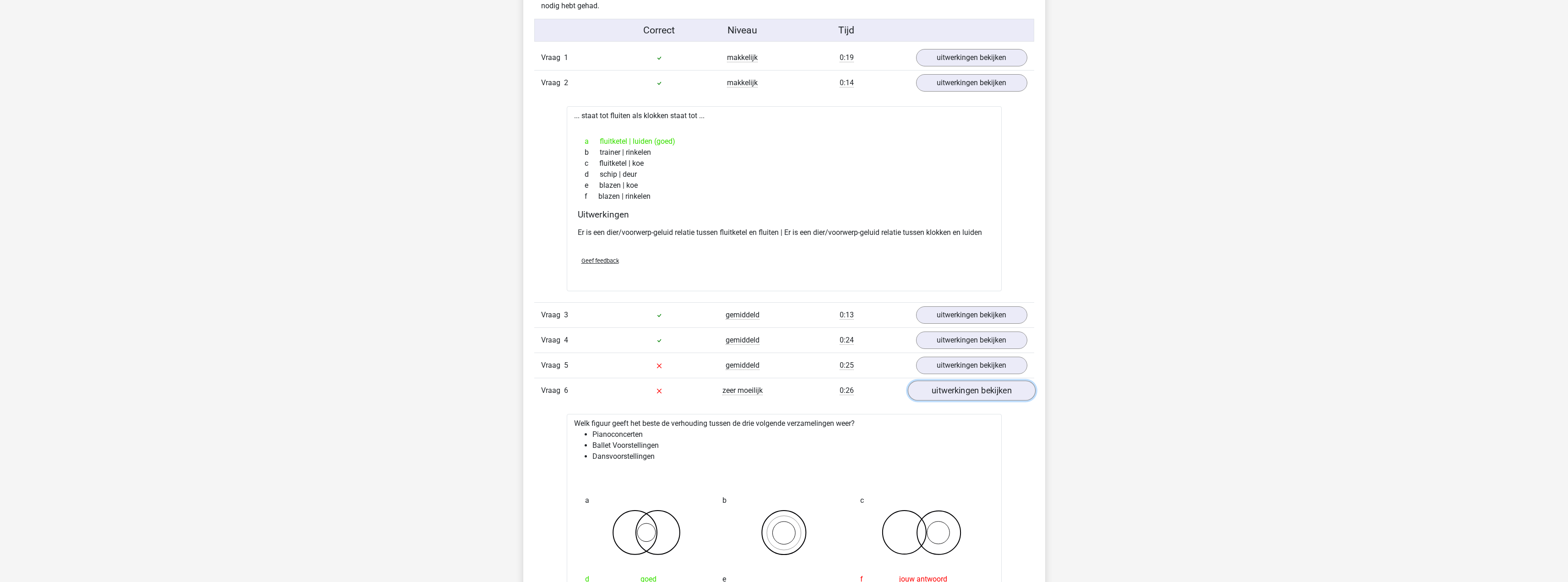
click at [946, 394] on link "uitwerkingen bekijken" at bounding box center [972, 391] width 127 height 20
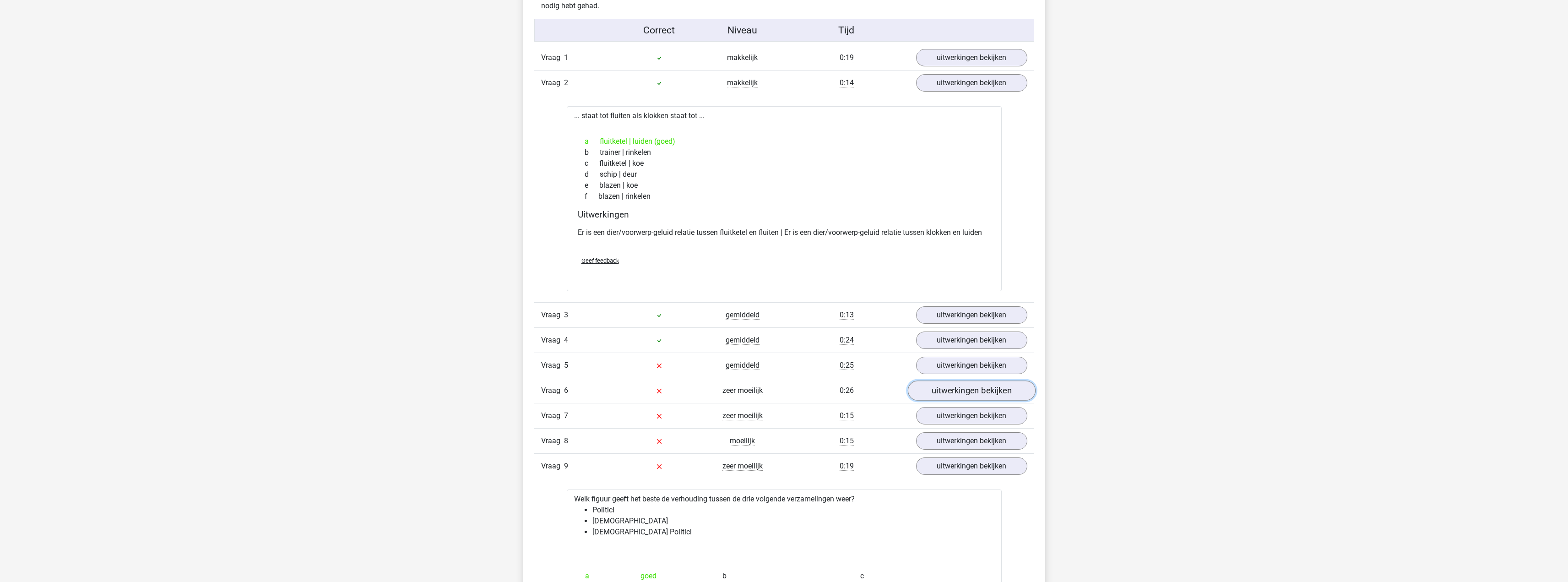
click at [946, 394] on link "uitwerkingen bekijken" at bounding box center [972, 391] width 127 height 20
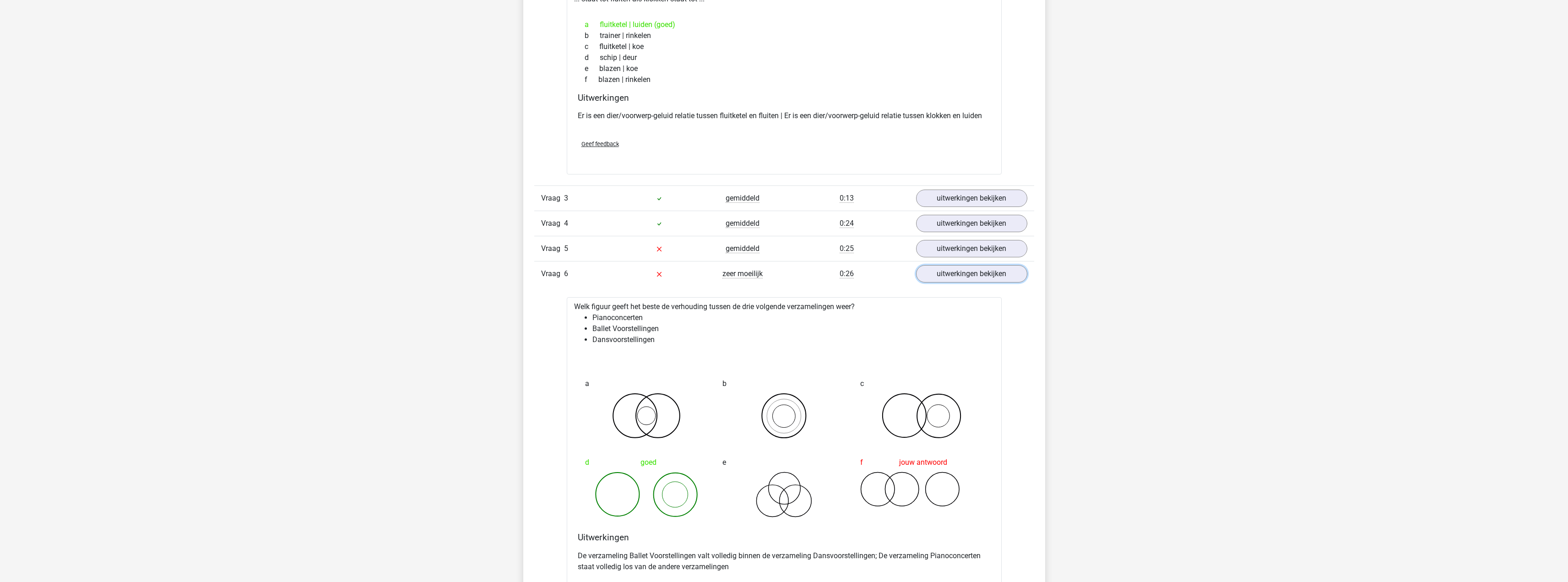
scroll to position [1145, 0]
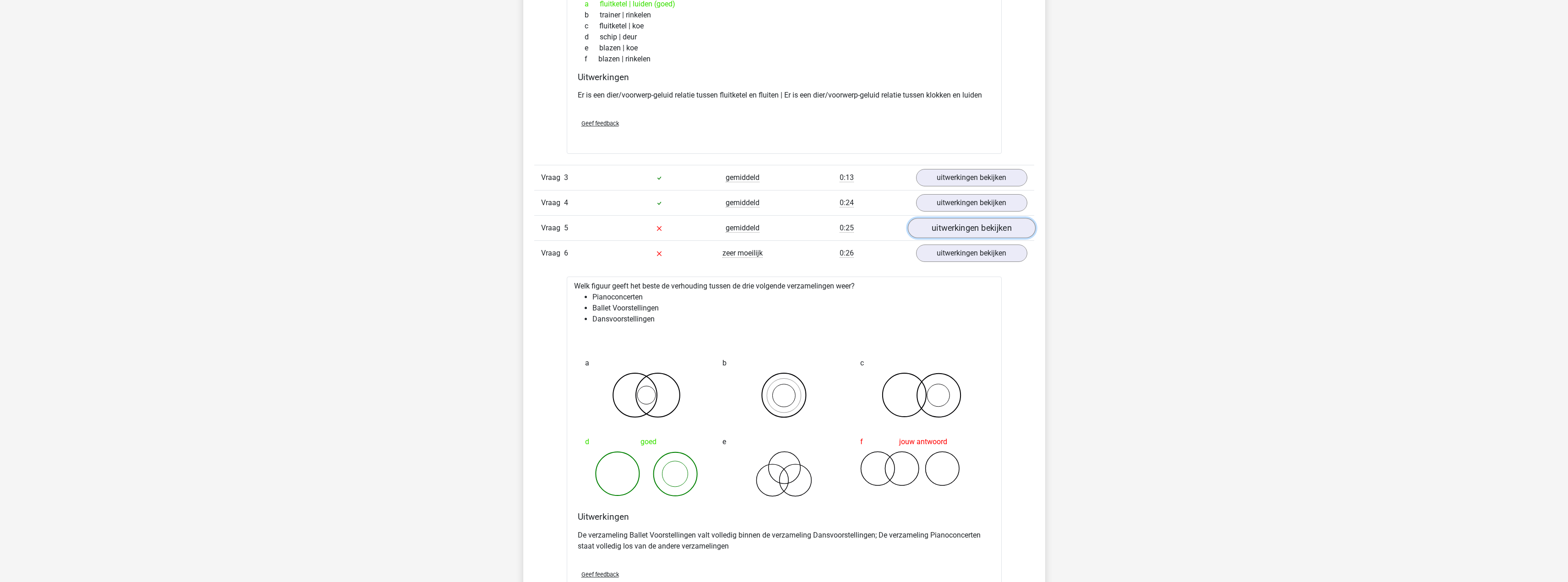
click at [948, 228] on link "uitwerkingen bekijken" at bounding box center [972, 228] width 127 height 20
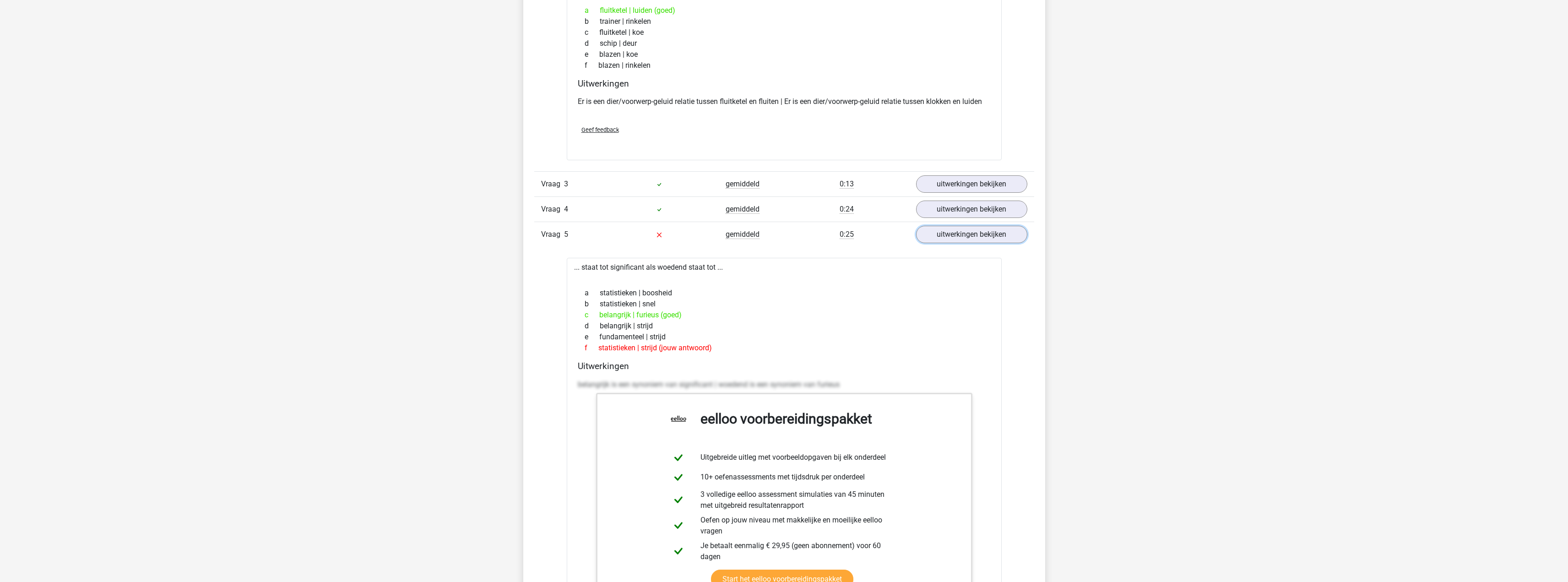
scroll to position [1099, 0]
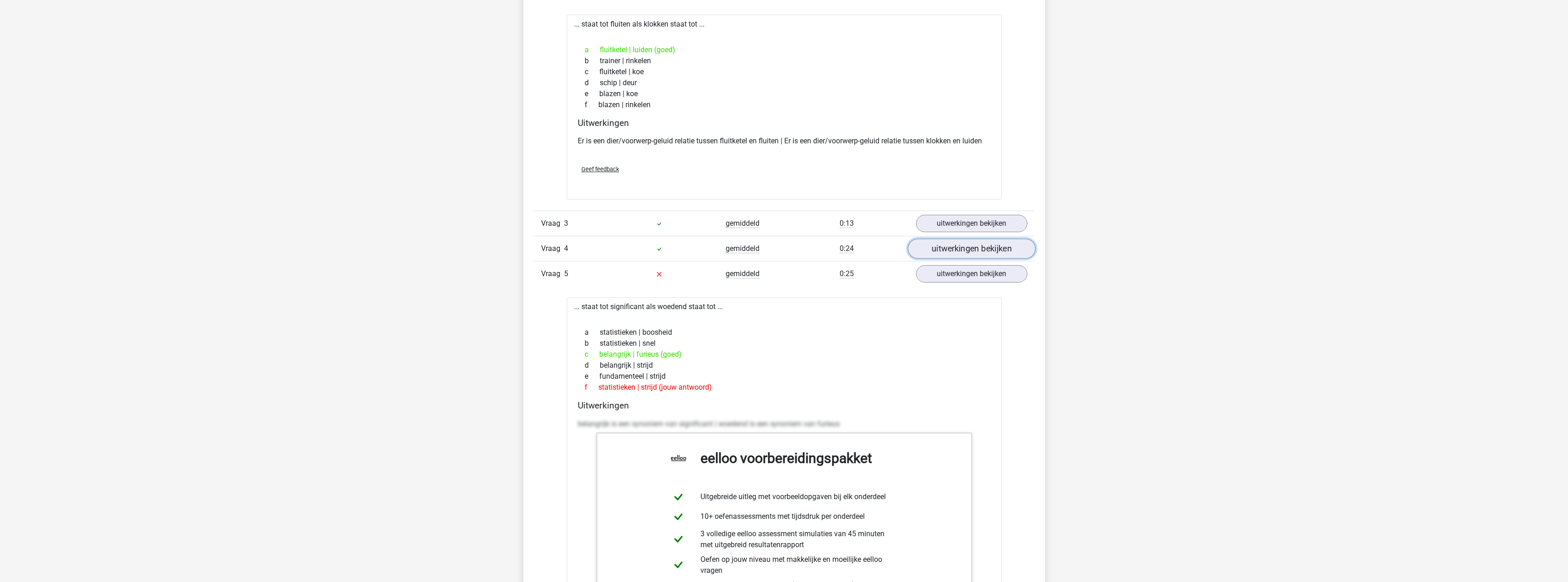
click at [960, 245] on link "uitwerkingen bekijken" at bounding box center [972, 249] width 127 height 20
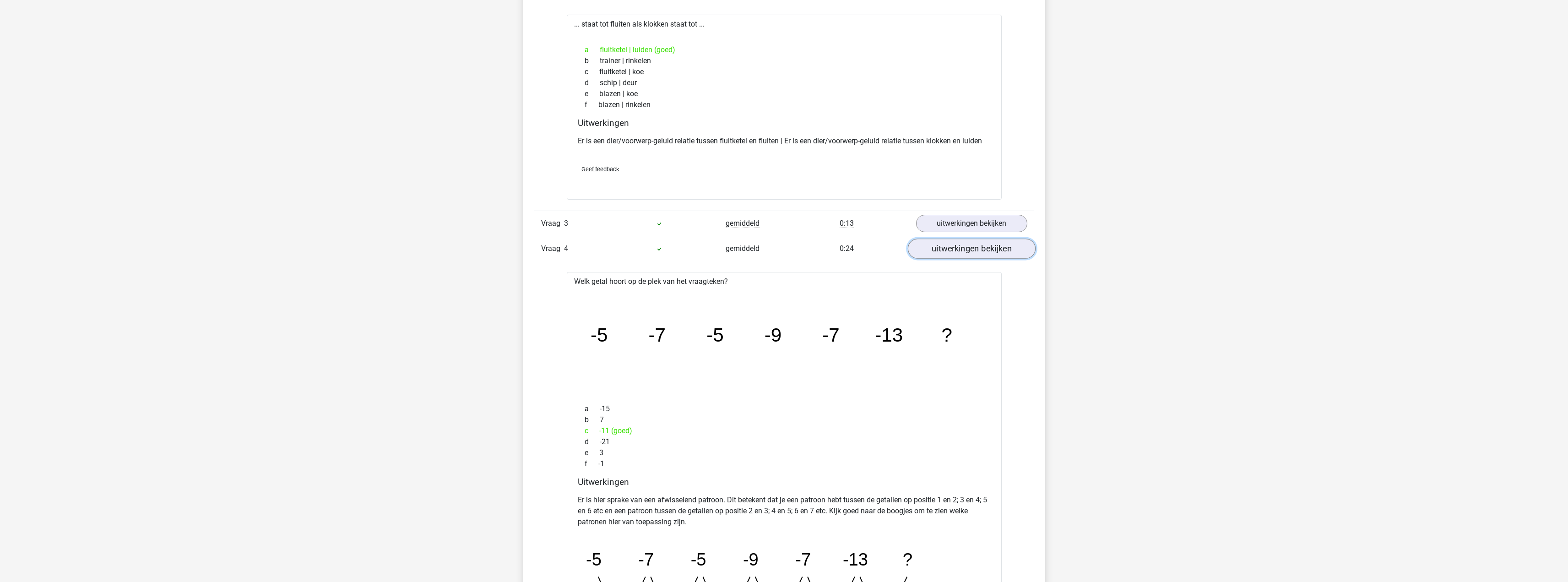
click at [960, 257] on link "uitwerkingen bekijken" at bounding box center [972, 249] width 127 height 20
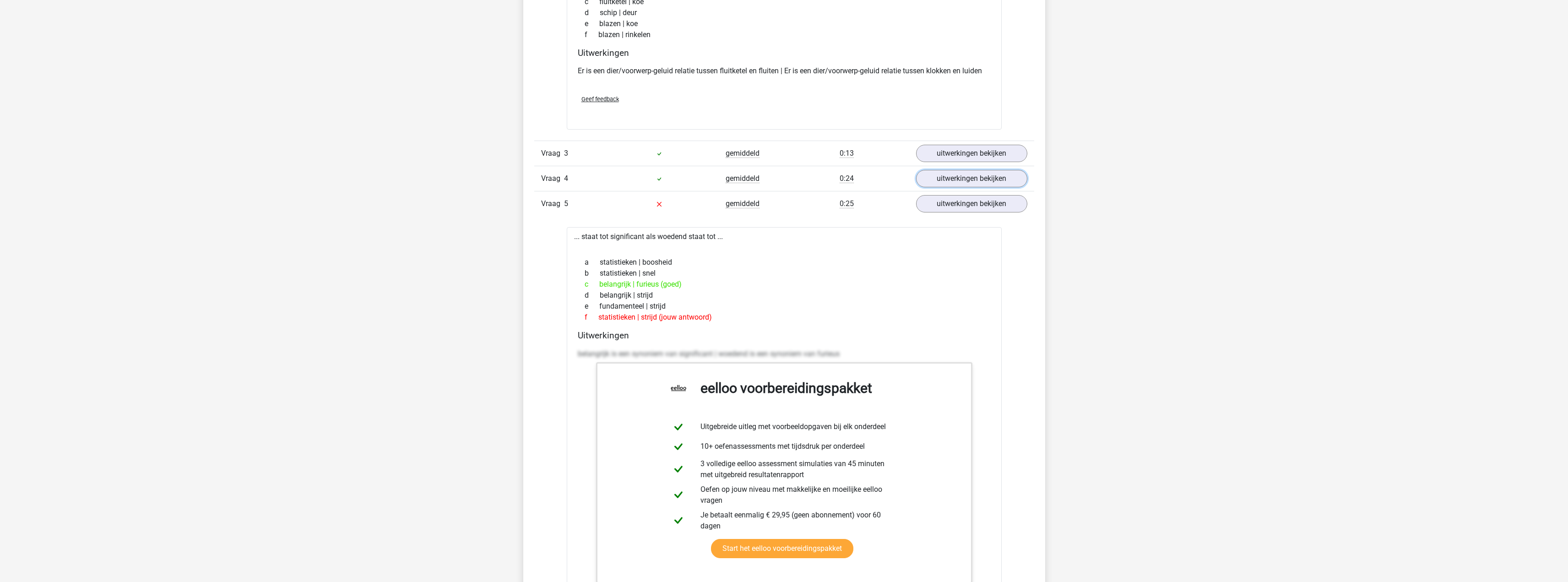
scroll to position [1191, 0]
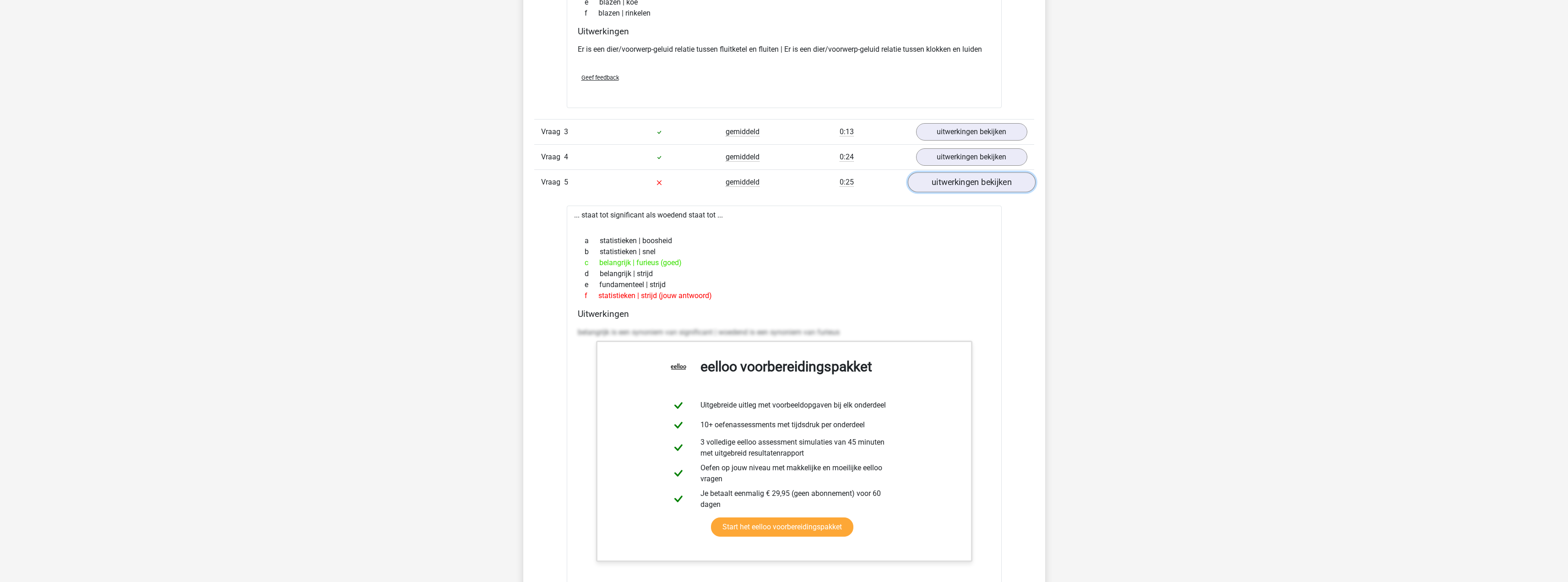
click at [970, 190] on link "uitwerkingen bekijken" at bounding box center [972, 183] width 127 height 20
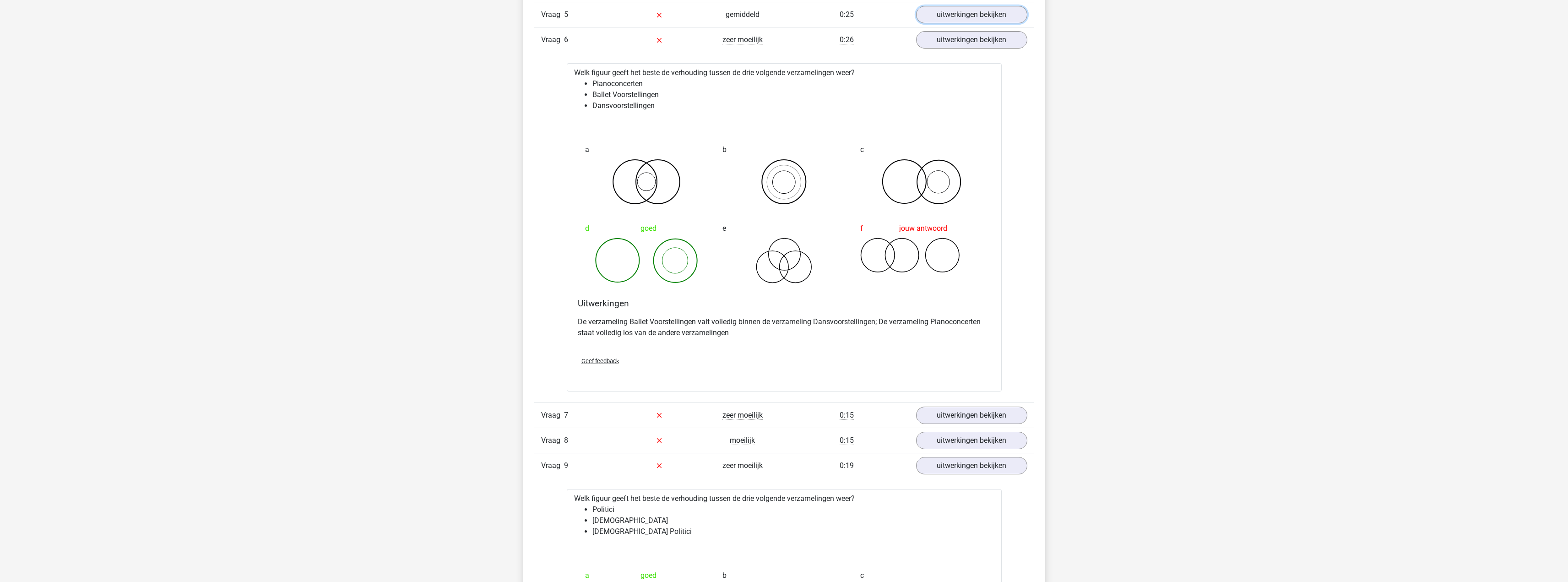
scroll to position [1466, 0]
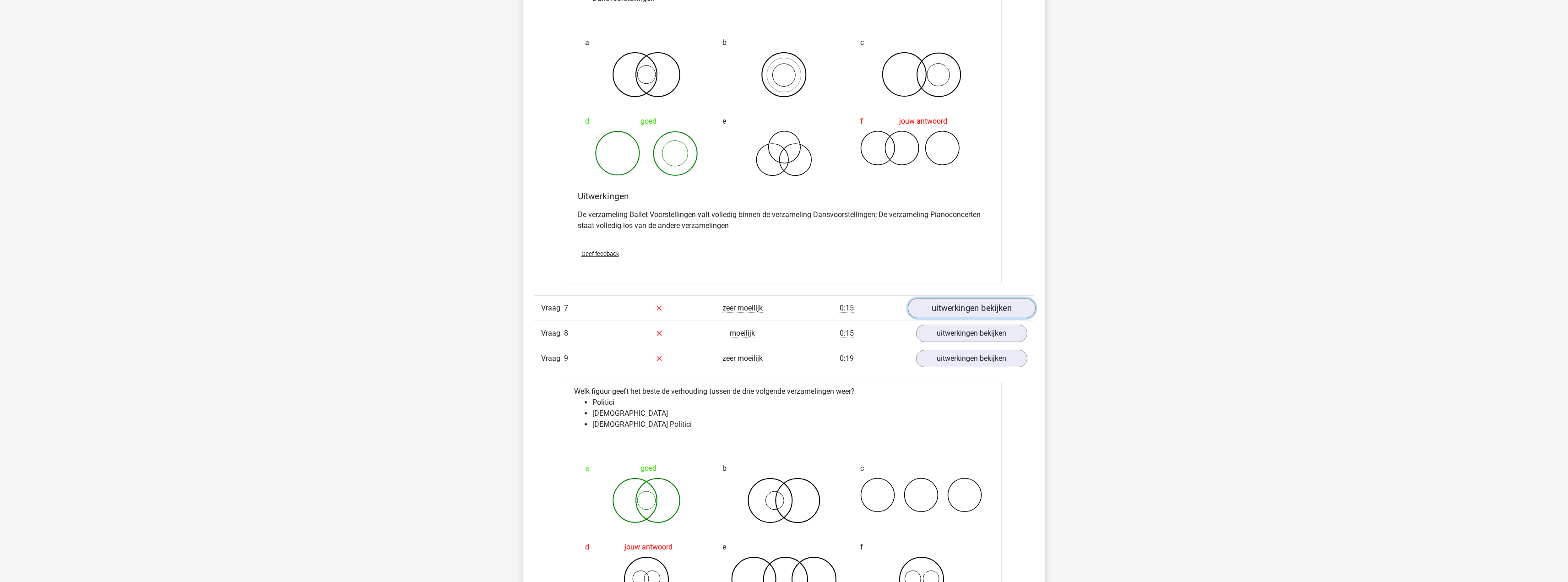
click at [972, 308] on link "uitwerkingen bekijken" at bounding box center [972, 307] width 127 height 20
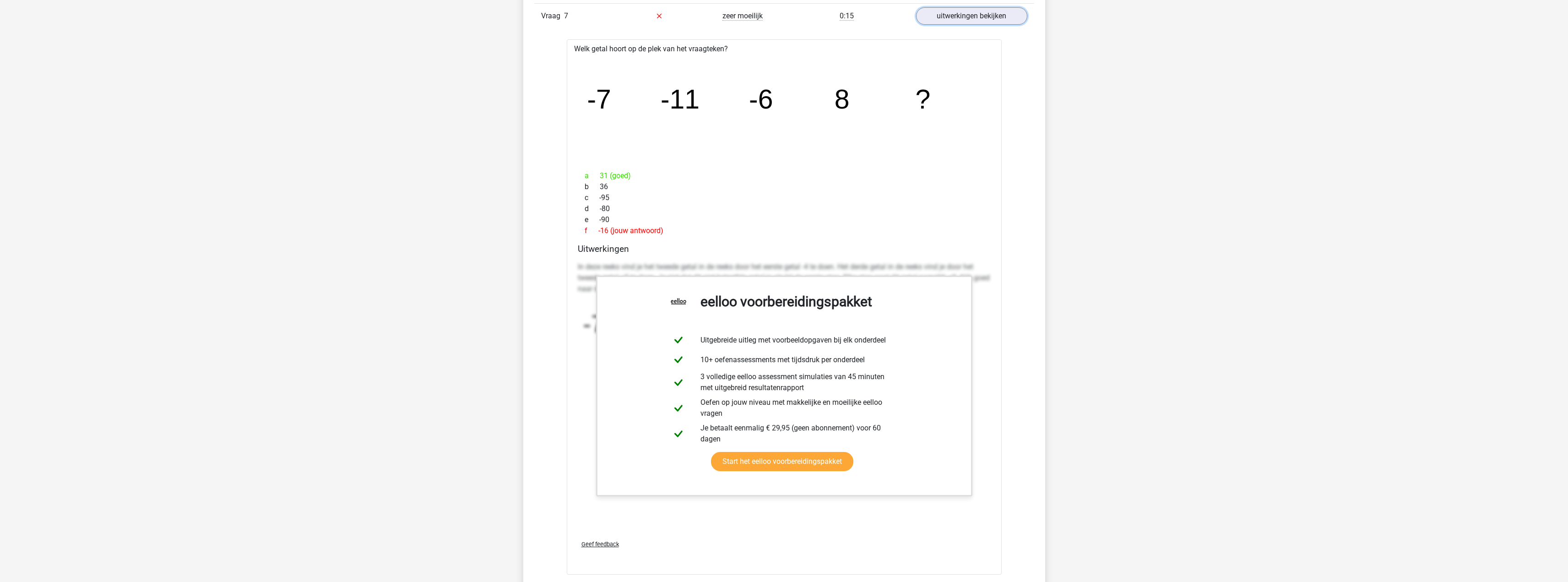
scroll to position [1603, 0]
